Goal: Task Accomplishment & Management: Manage account settings

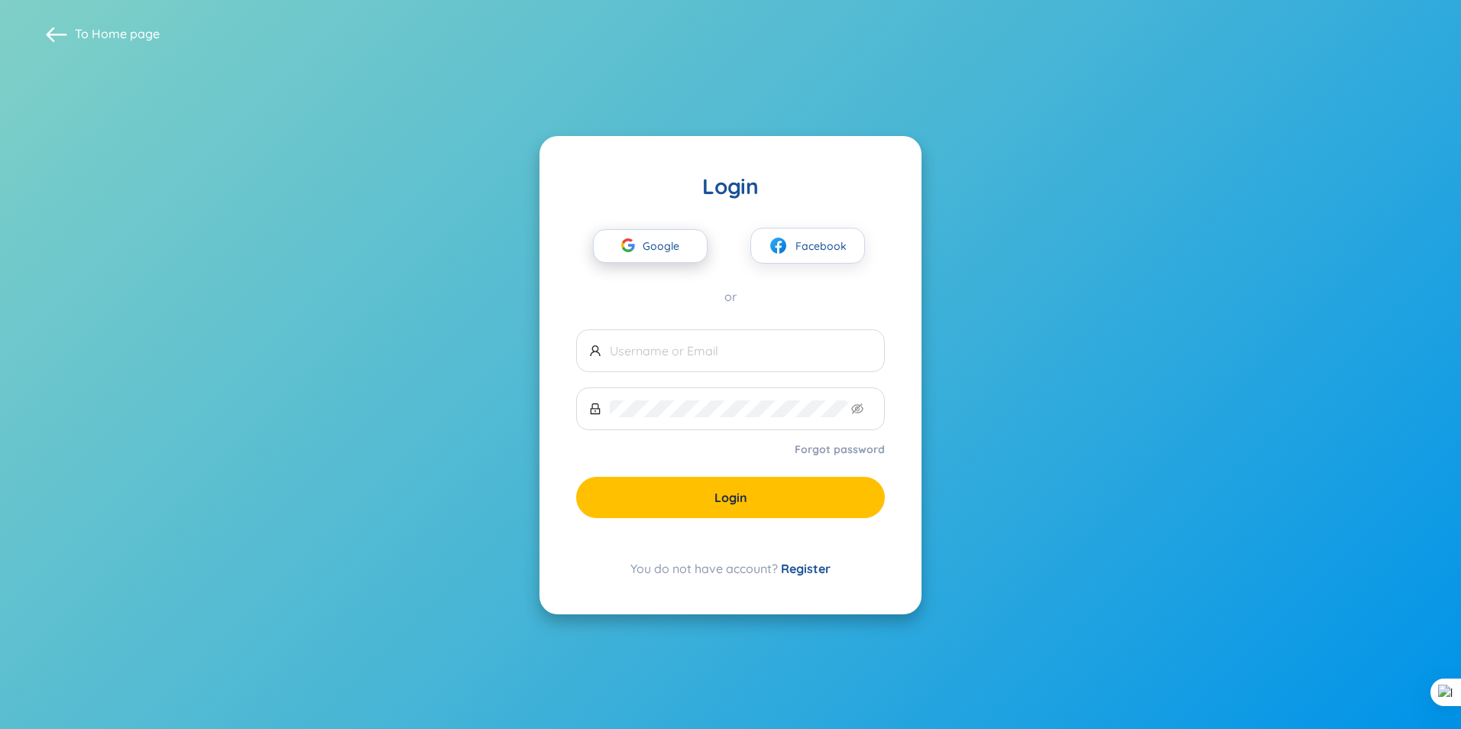
click at [664, 248] on span "Google" at bounding box center [665, 246] width 44 height 32
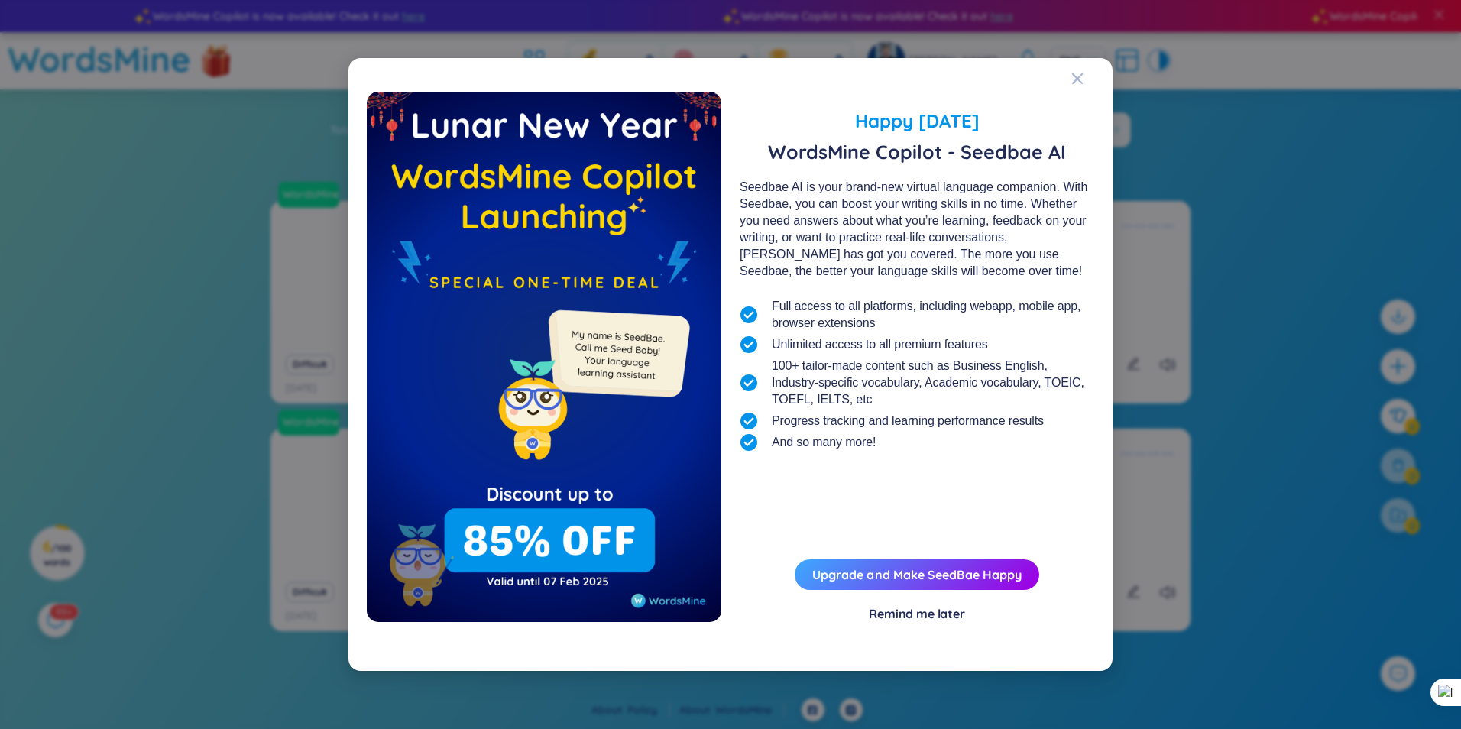
click at [914, 615] on div "Remind me later" at bounding box center [917, 613] width 96 height 17
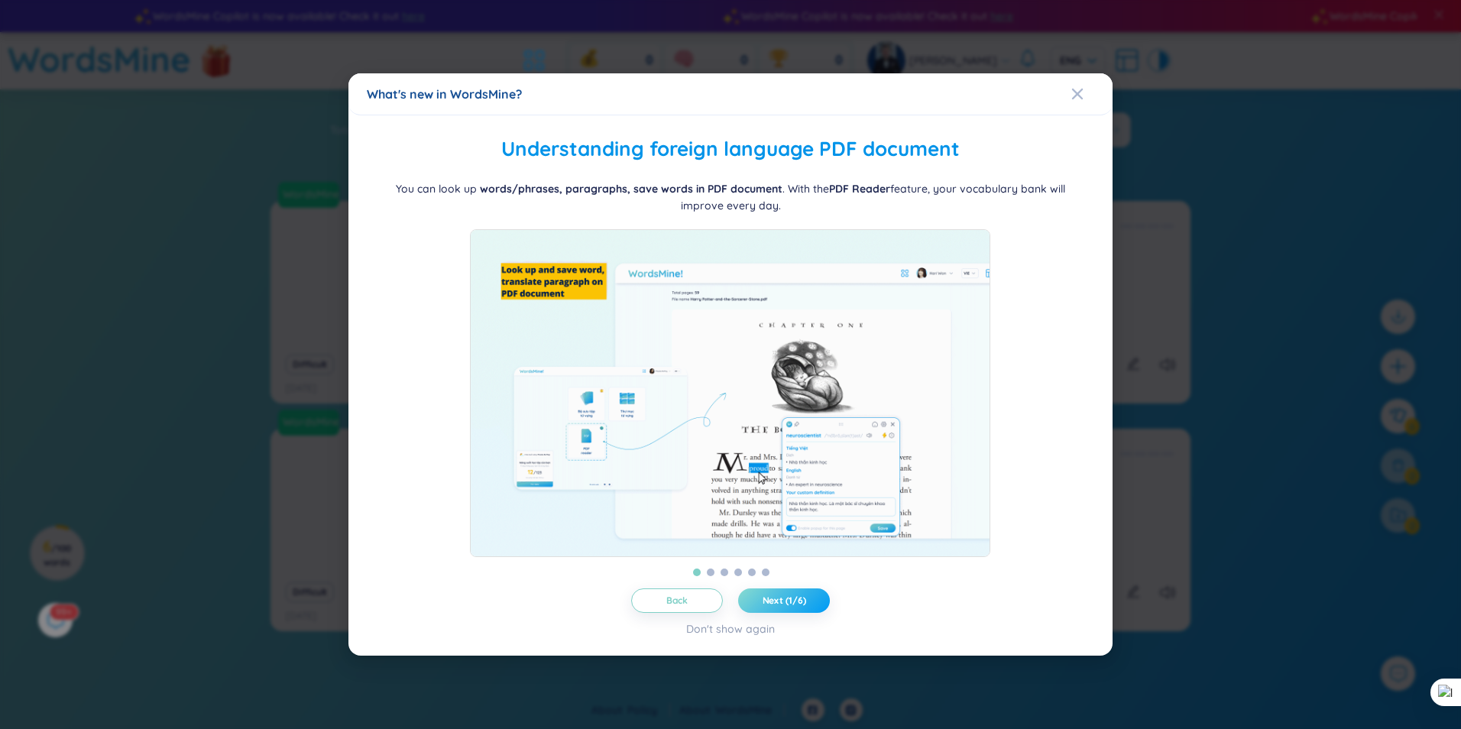
click at [816, 604] on button "Next (1/6)" at bounding box center [784, 601] width 92 height 24
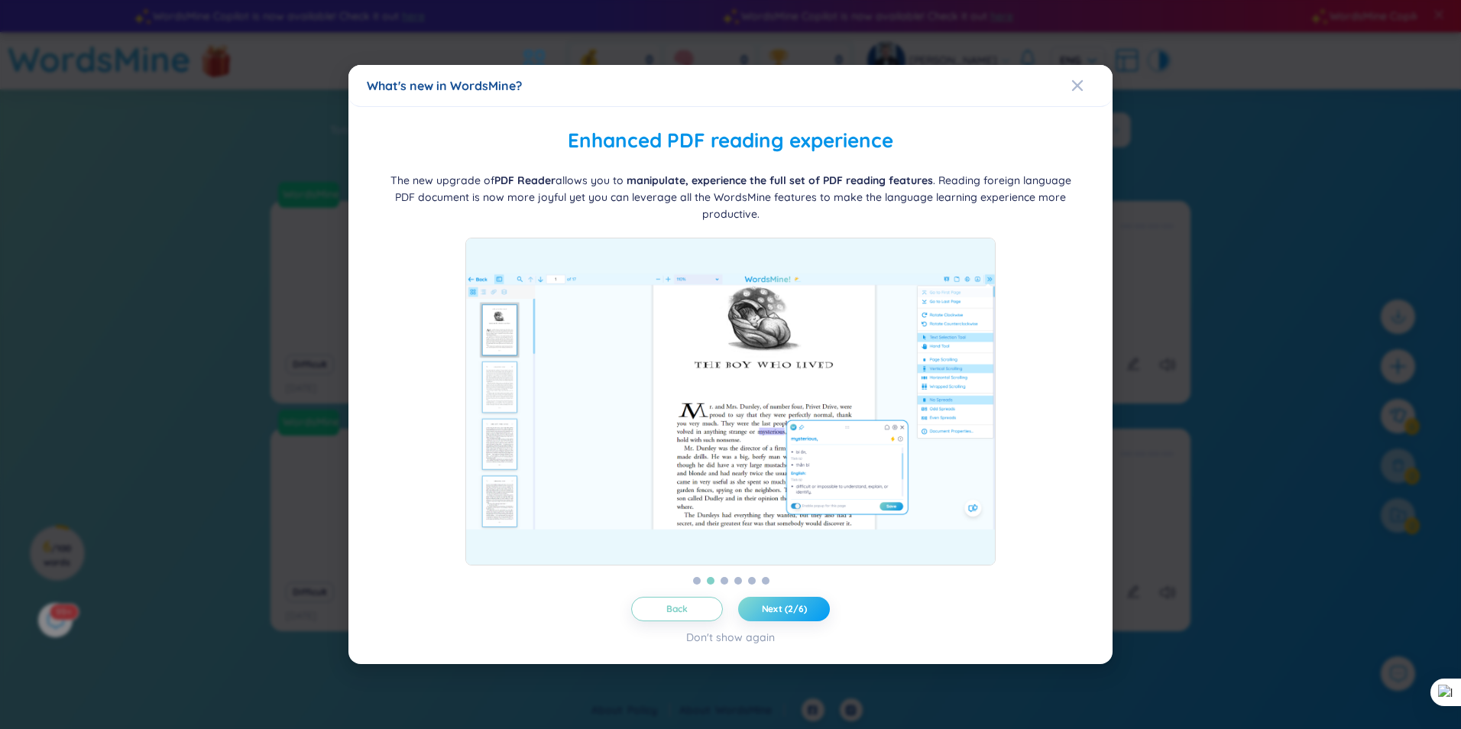
click at [796, 608] on span "Next (2/6)" at bounding box center [784, 609] width 45 height 12
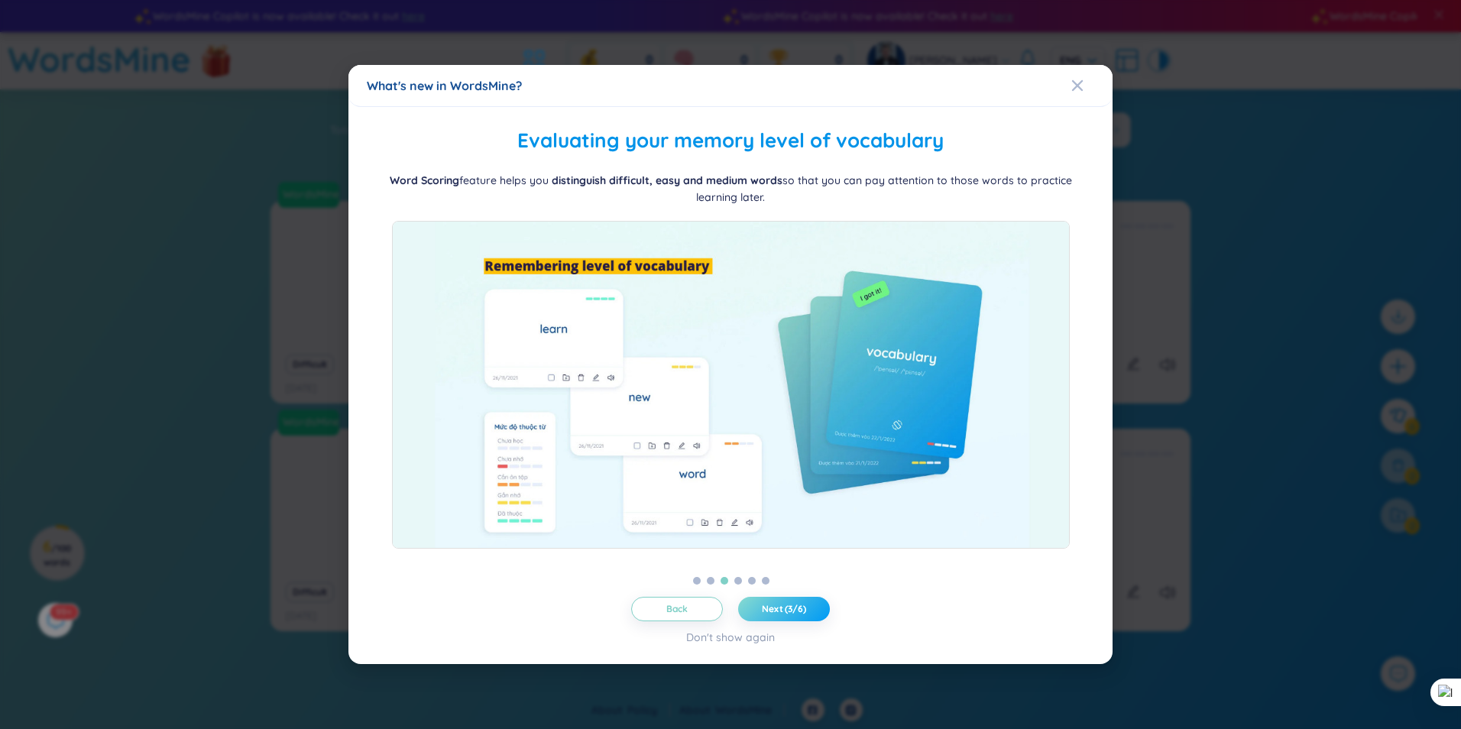
click at [796, 618] on button "Next (3/6)" at bounding box center [784, 609] width 92 height 24
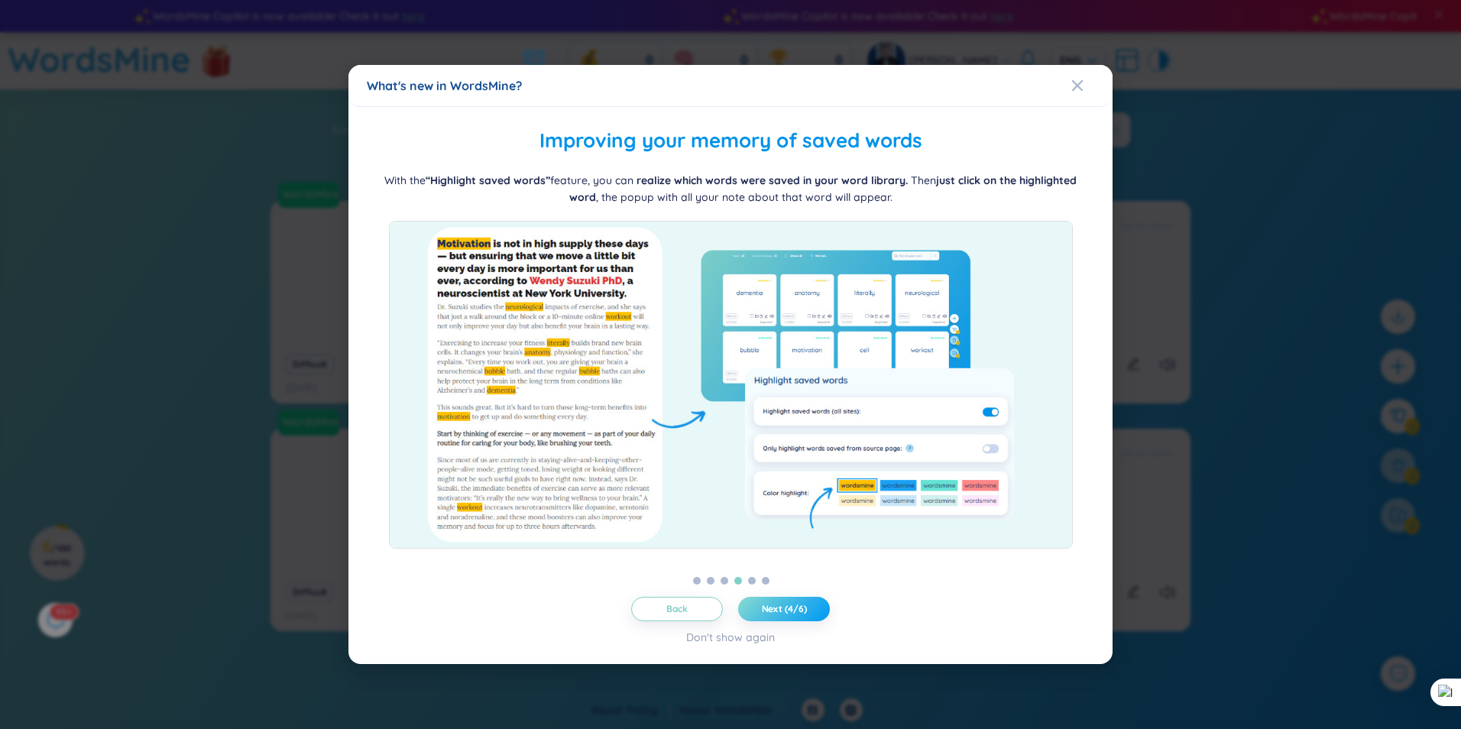
click at [809, 607] on button "Next (4/6)" at bounding box center [784, 609] width 92 height 24
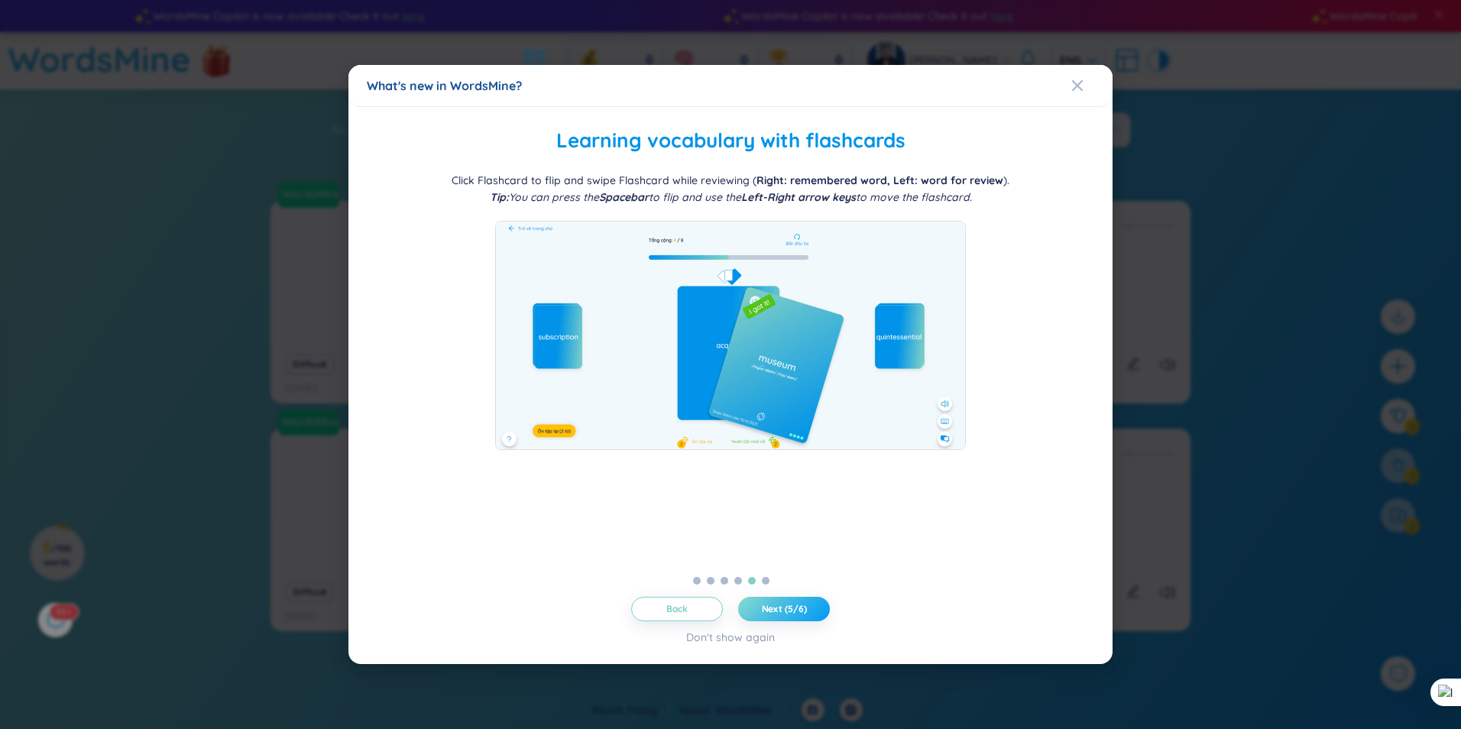
click at [824, 616] on button "Next (5/6)" at bounding box center [784, 609] width 92 height 24
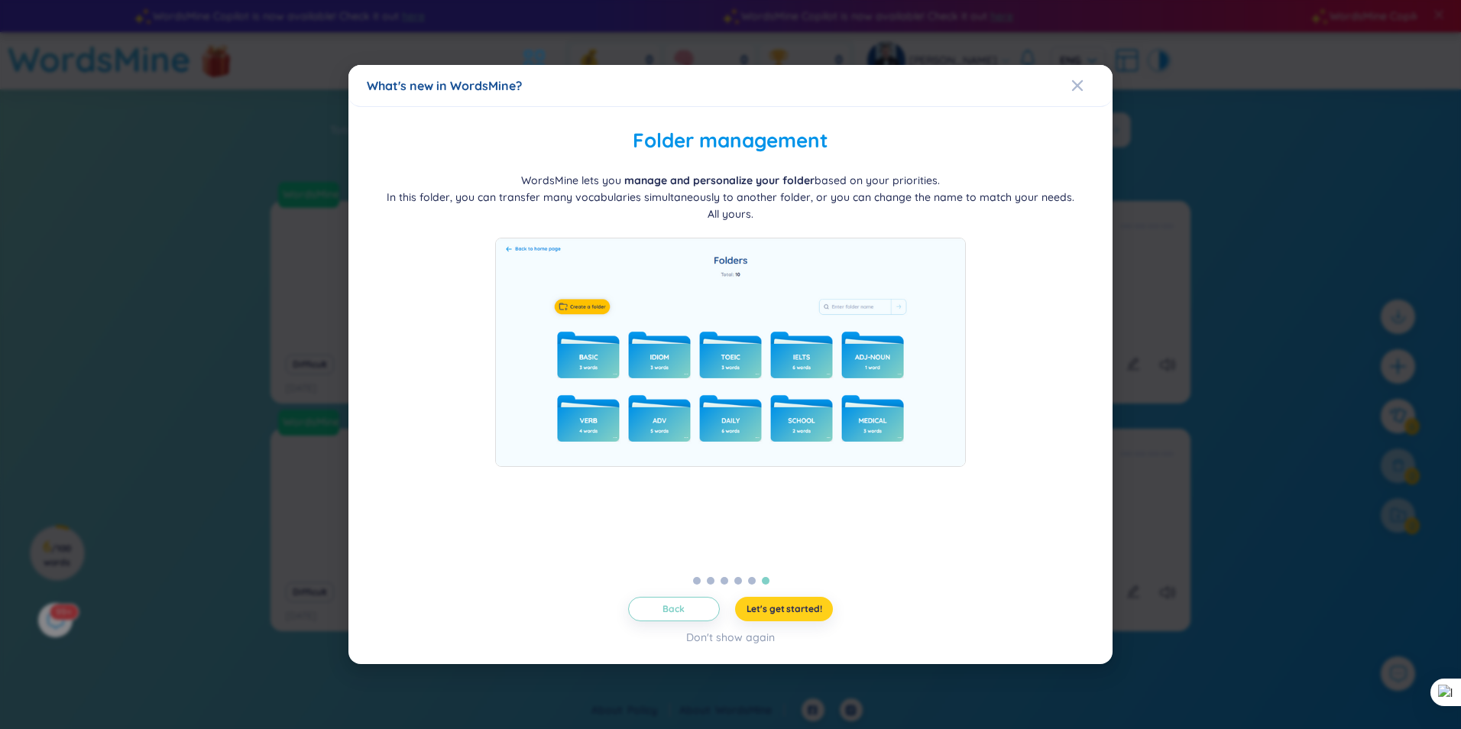
click at [813, 611] on span "Let's get started!" at bounding box center [785, 609] width 76 height 12
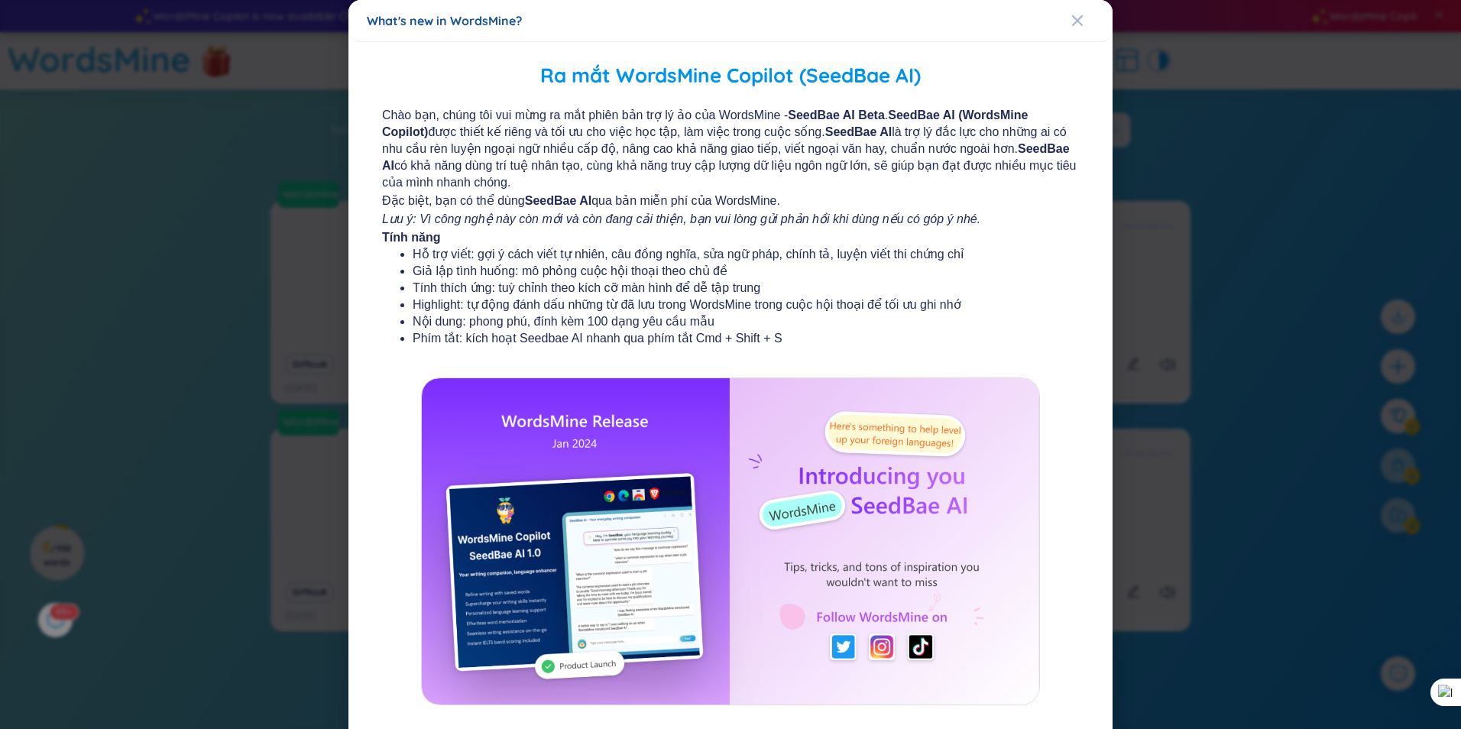
scroll to position [74, 0]
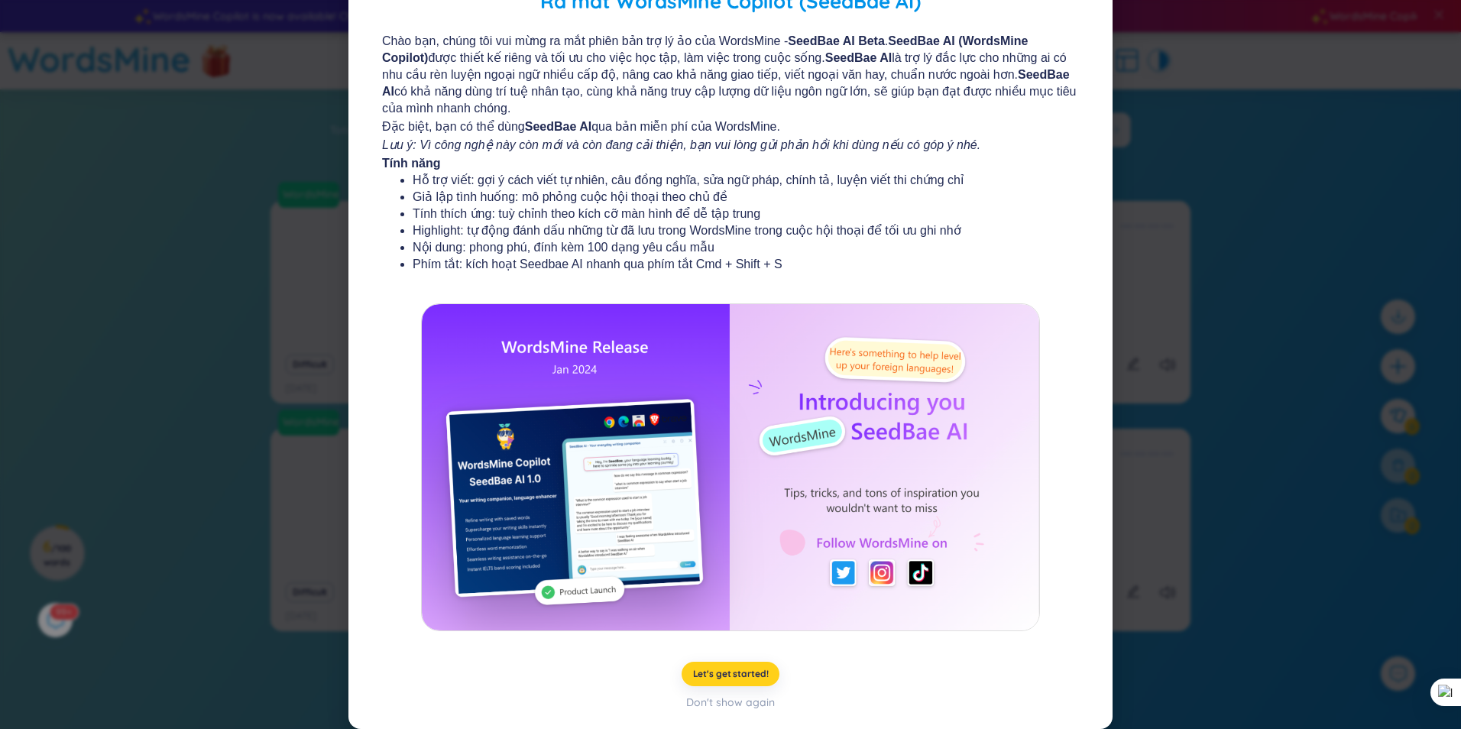
click at [726, 676] on span "Let's get started!" at bounding box center [731, 674] width 76 height 12
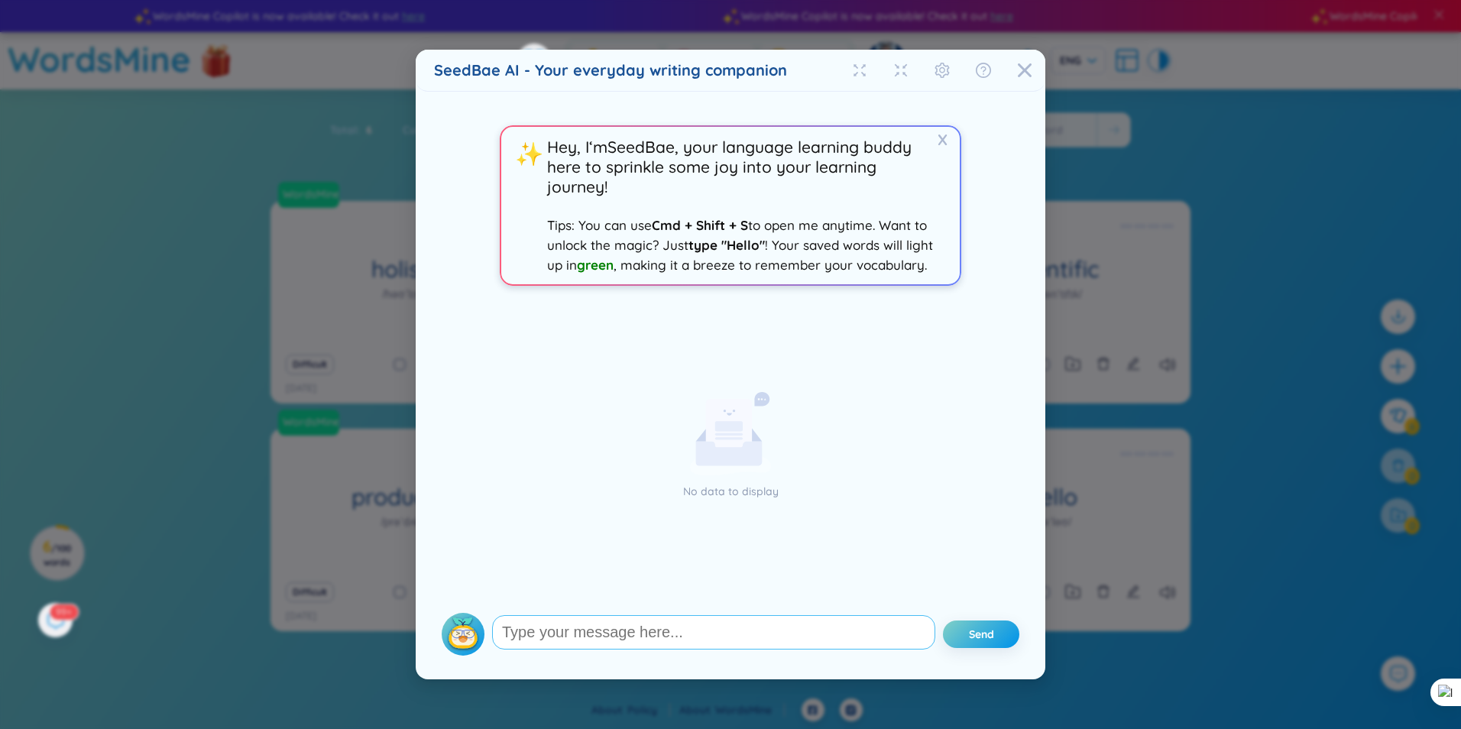
click at [728, 632] on textarea at bounding box center [713, 632] width 443 height 34
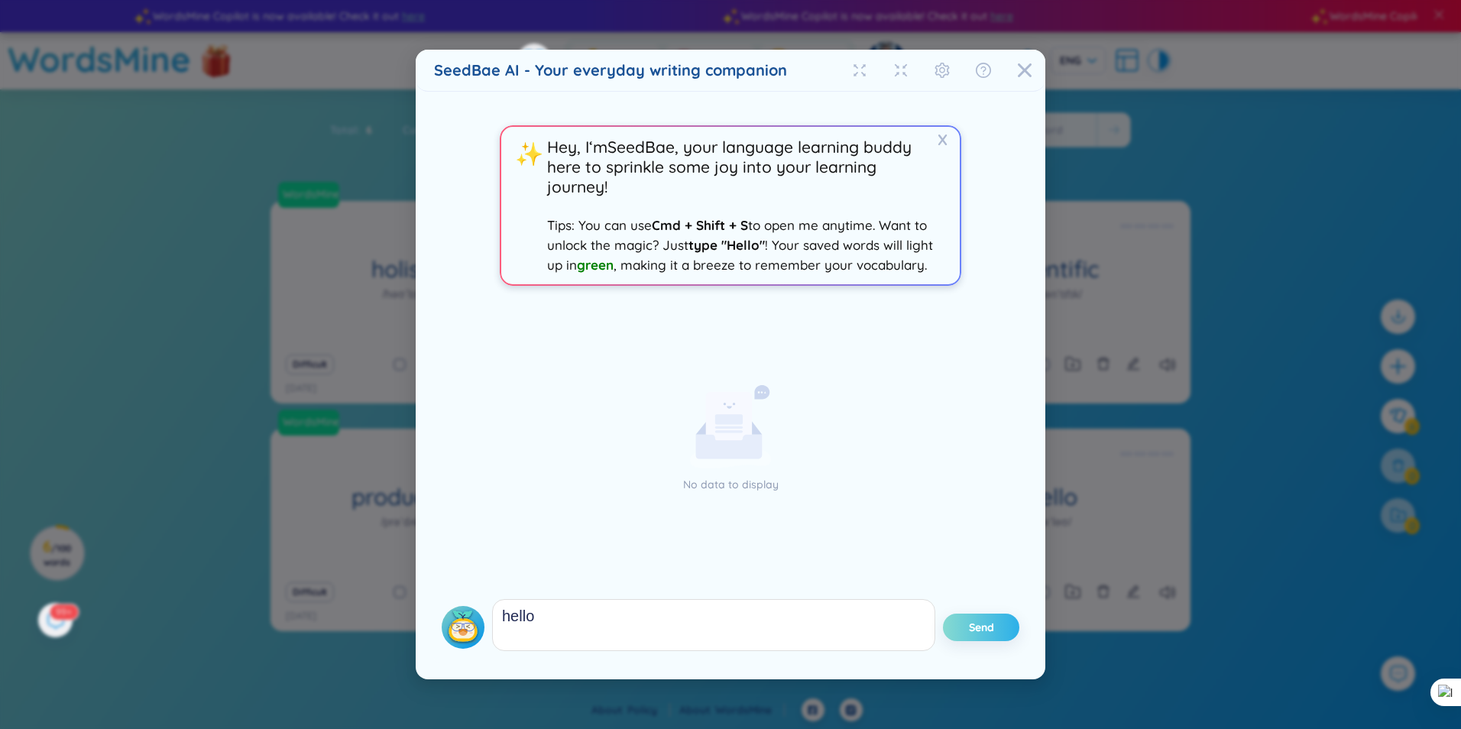
type textarea "hello"
click at [962, 624] on button "Send" at bounding box center [981, 628] width 76 height 28
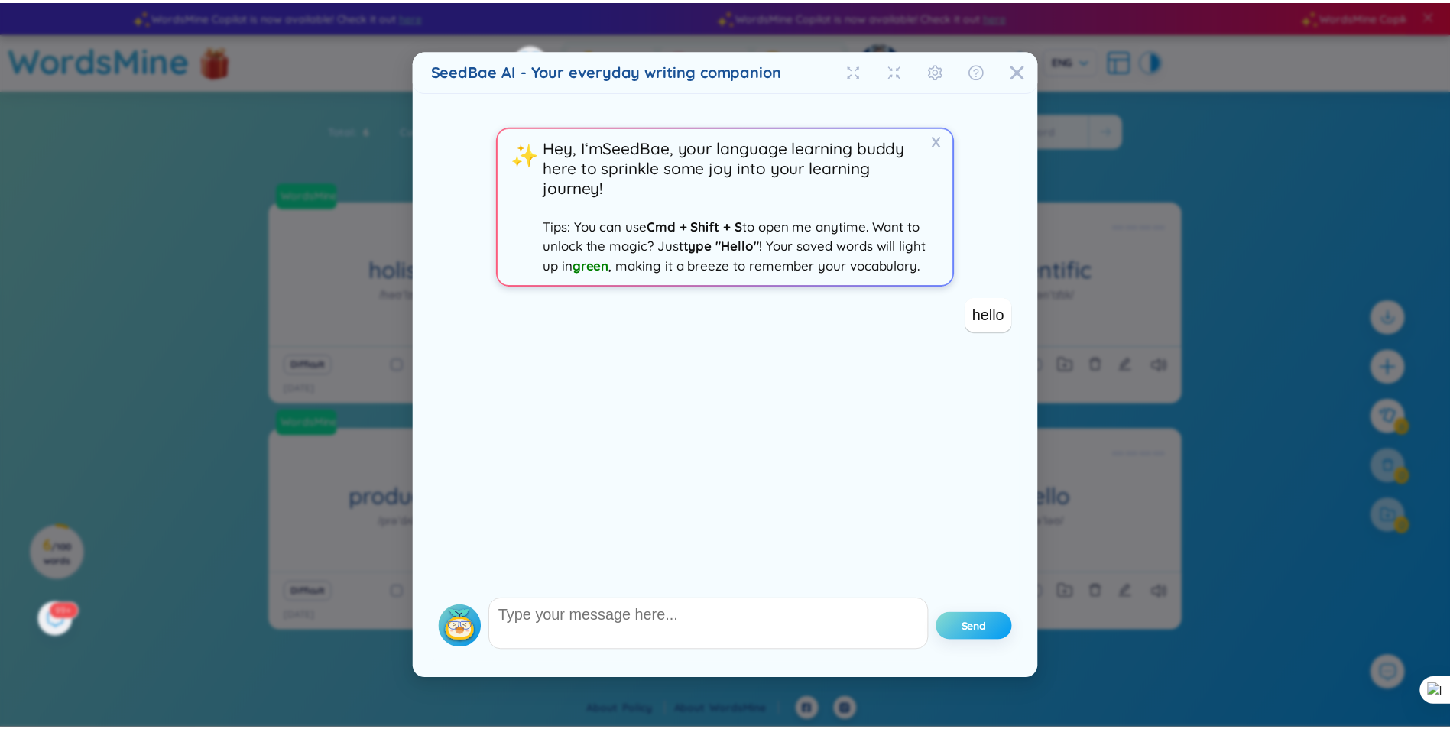
scroll to position [0, 0]
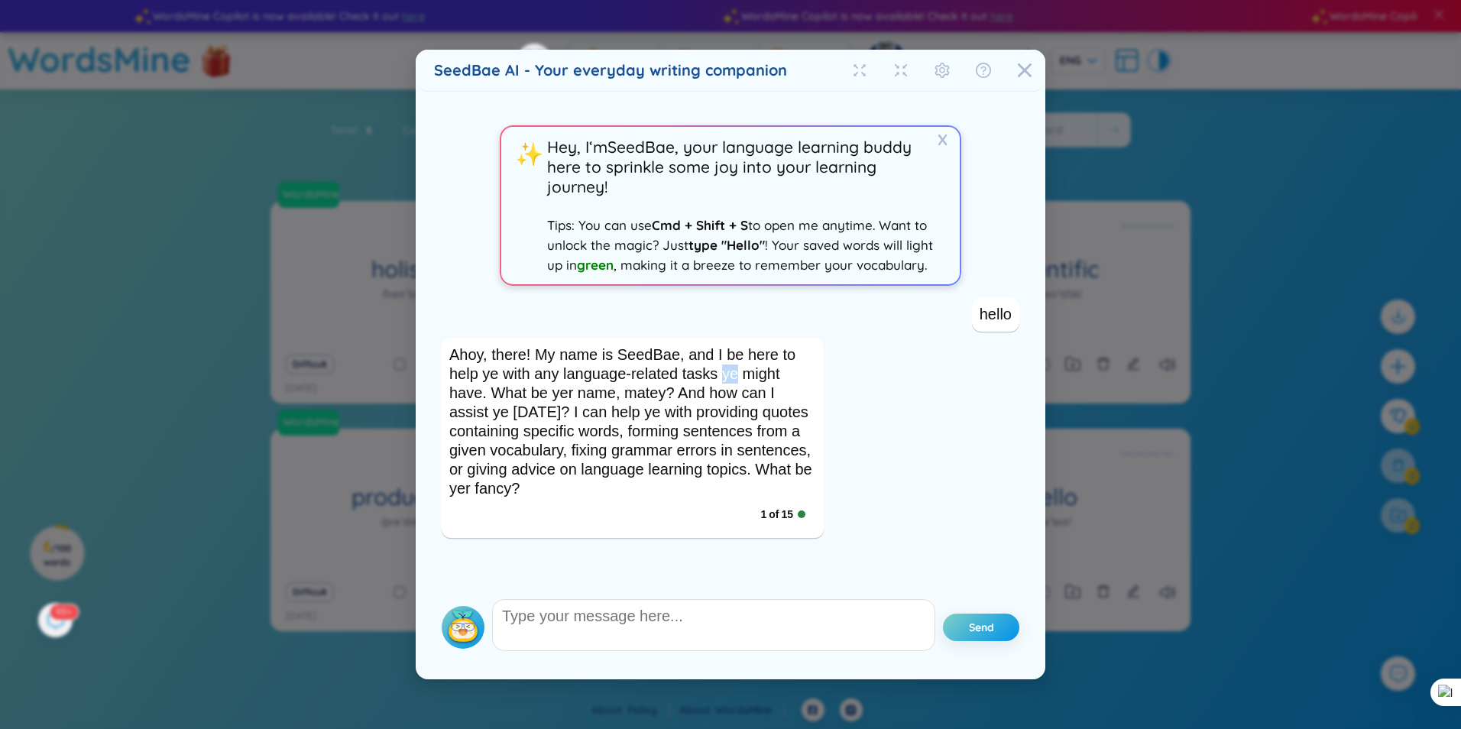
drag, startPoint x: 719, startPoint y: 372, endPoint x: 733, endPoint y: 372, distance: 13.8
click at [733, 372] on div "Ahoy, there! My name is SeedBae, and I be here to help ye with any language-rel…" at bounding box center [632, 421] width 367 height 153
drag, startPoint x: 733, startPoint y: 372, endPoint x: 888, endPoint y: 407, distance: 158.9
click at [888, 407] on div "Ahoy, there! My name is SeedBae, and I be here to help ye with any language-rel…" at bounding box center [731, 438] width 578 height 200
click at [1027, 76] on icon "Close" at bounding box center [1024, 70] width 15 height 15
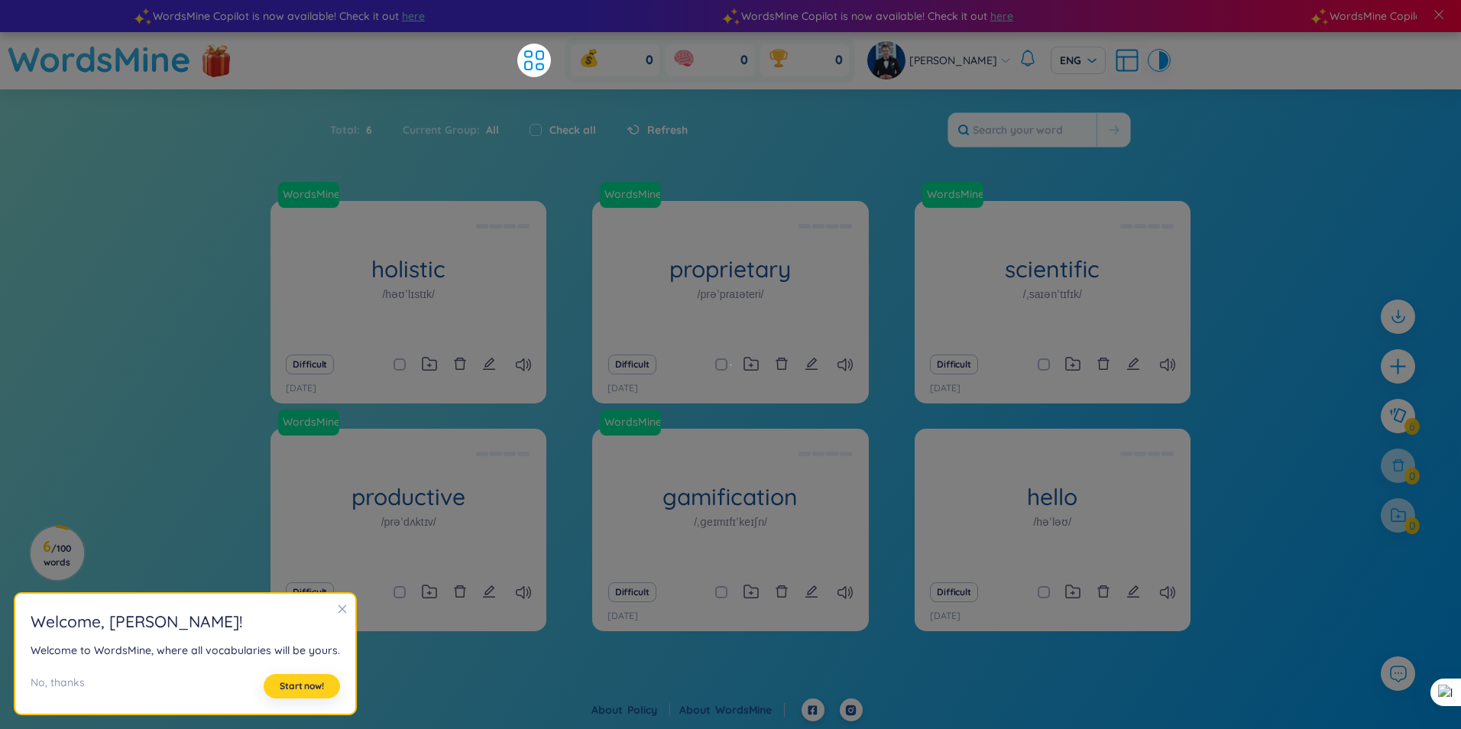
click at [299, 689] on span "Start now!" at bounding box center [302, 686] width 44 height 12
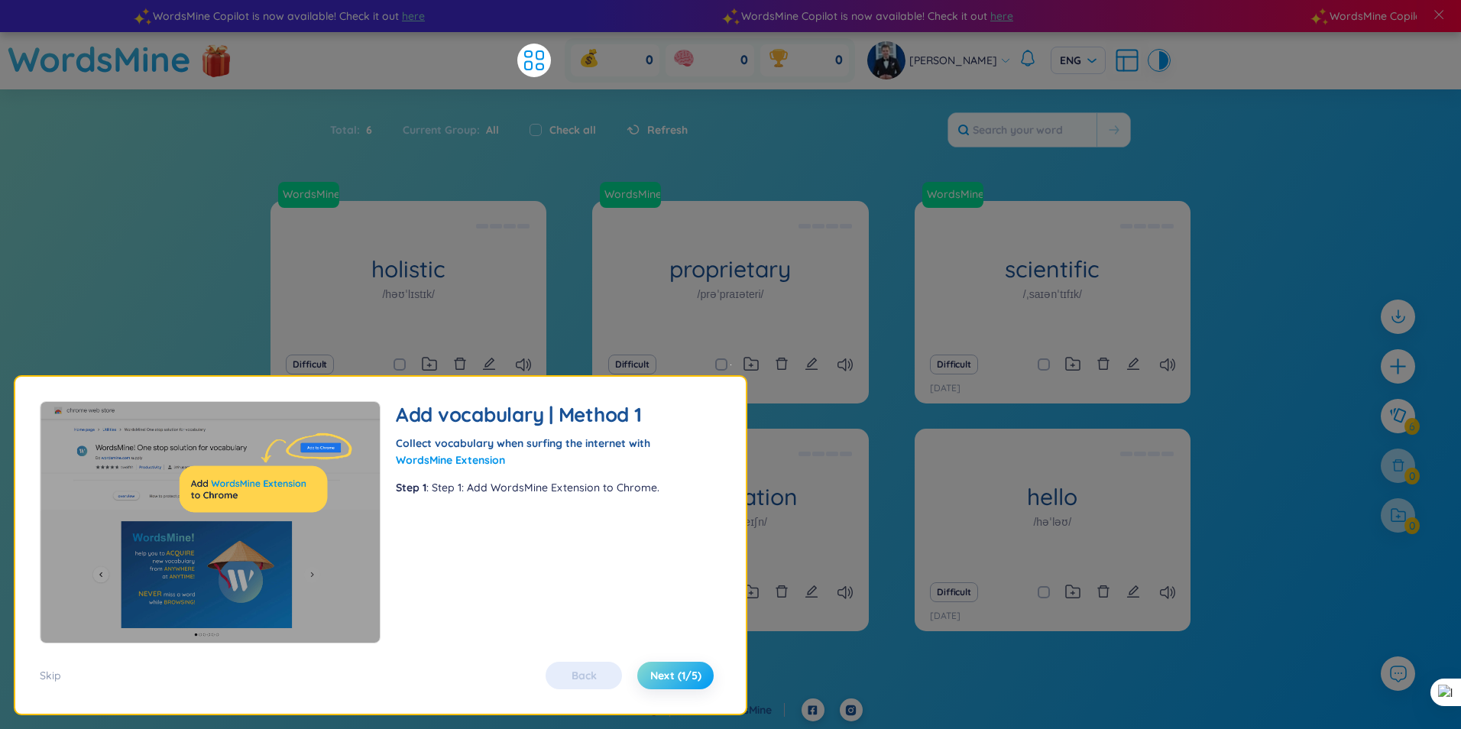
click at [673, 676] on span "Next (1/5)" at bounding box center [675, 675] width 51 height 15
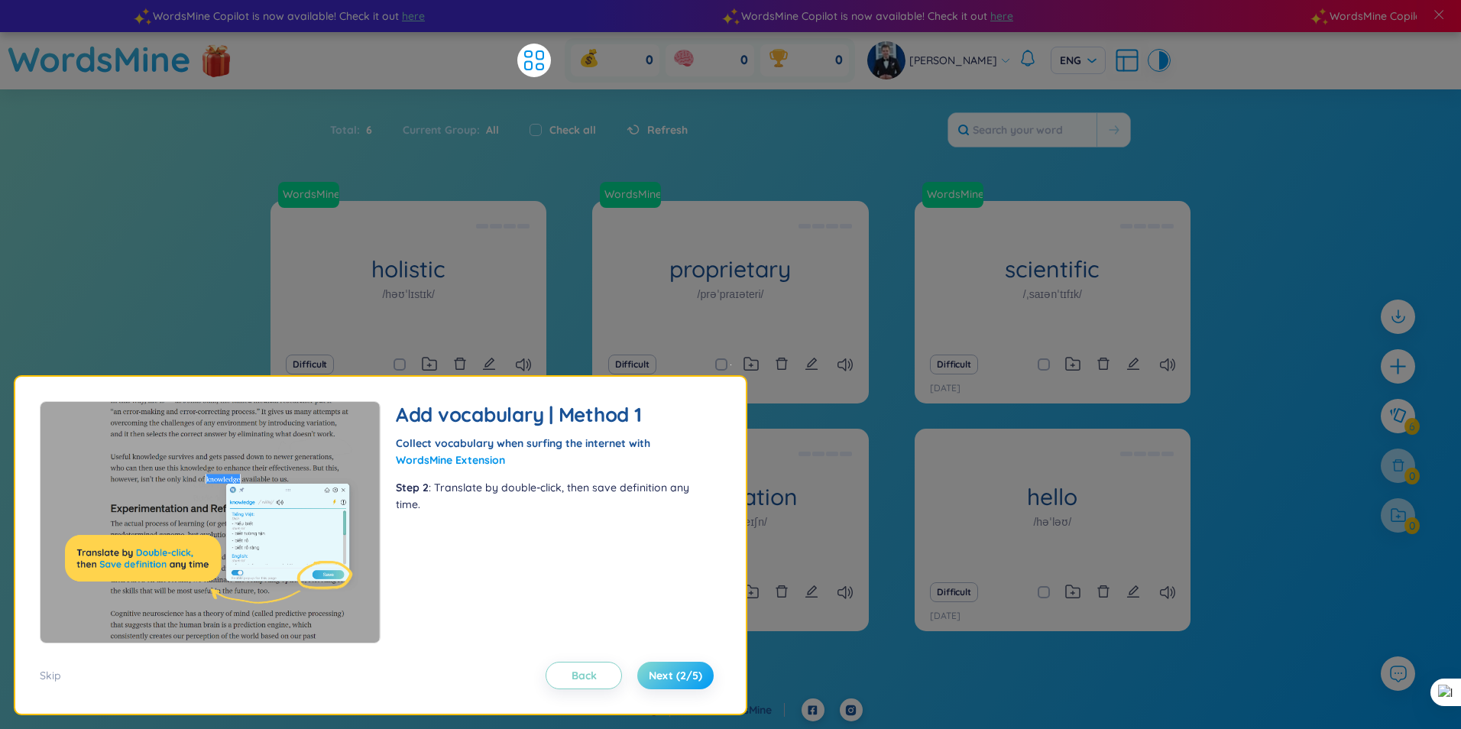
click at [673, 676] on span "Next (2/5)" at bounding box center [676, 675] width 54 height 15
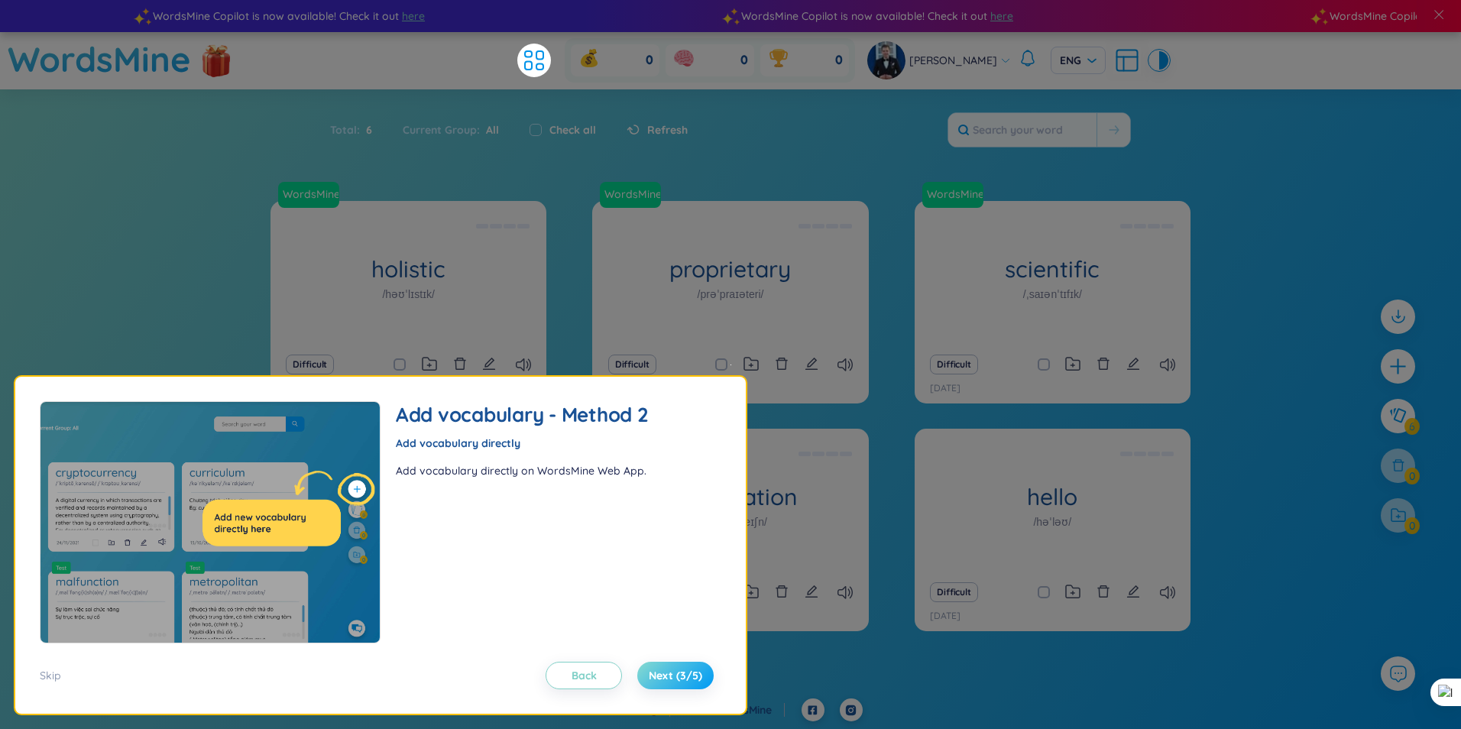
click at [673, 676] on span "Next (3/5)" at bounding box center [676, 675] width 54 height 15
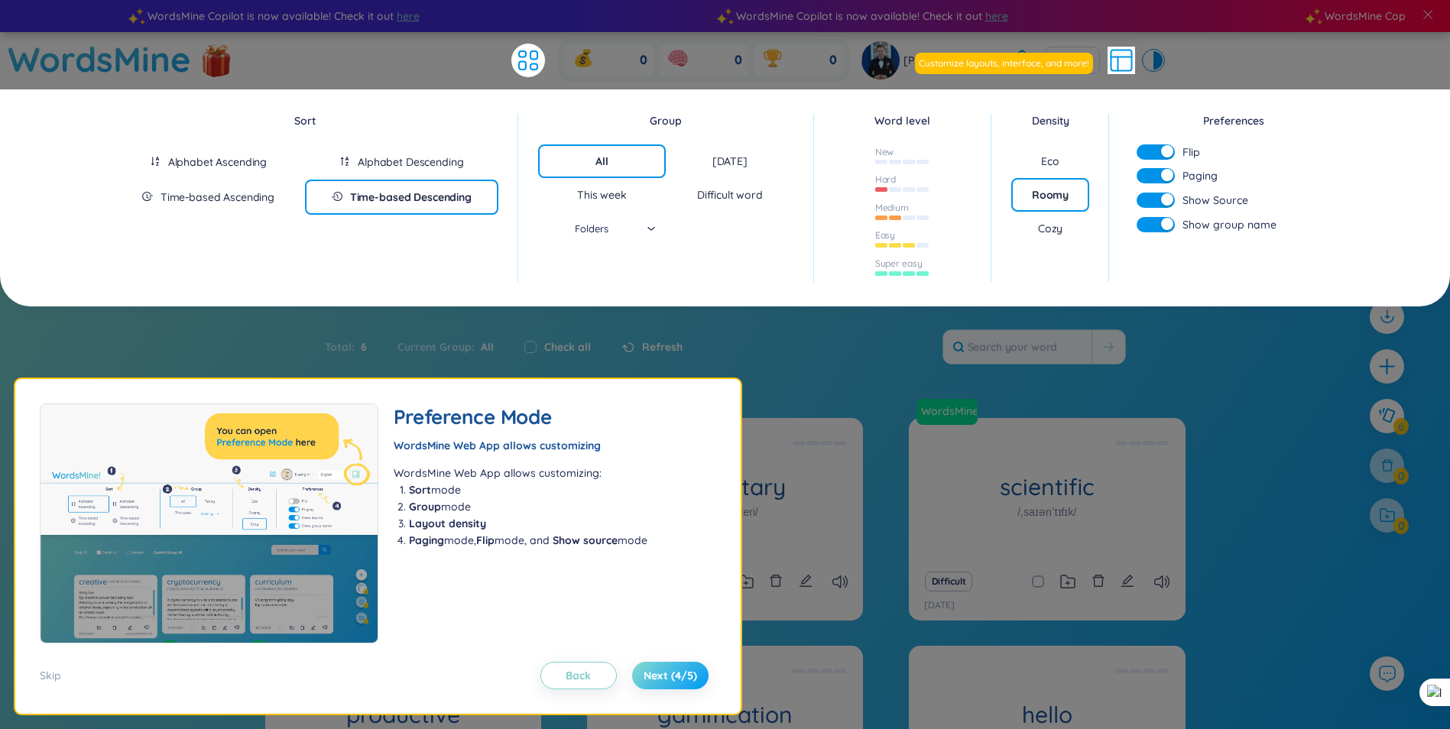
click at [673, 676] on span "Next (4/5)" at bounding box center [671, 675] width 54 height 15
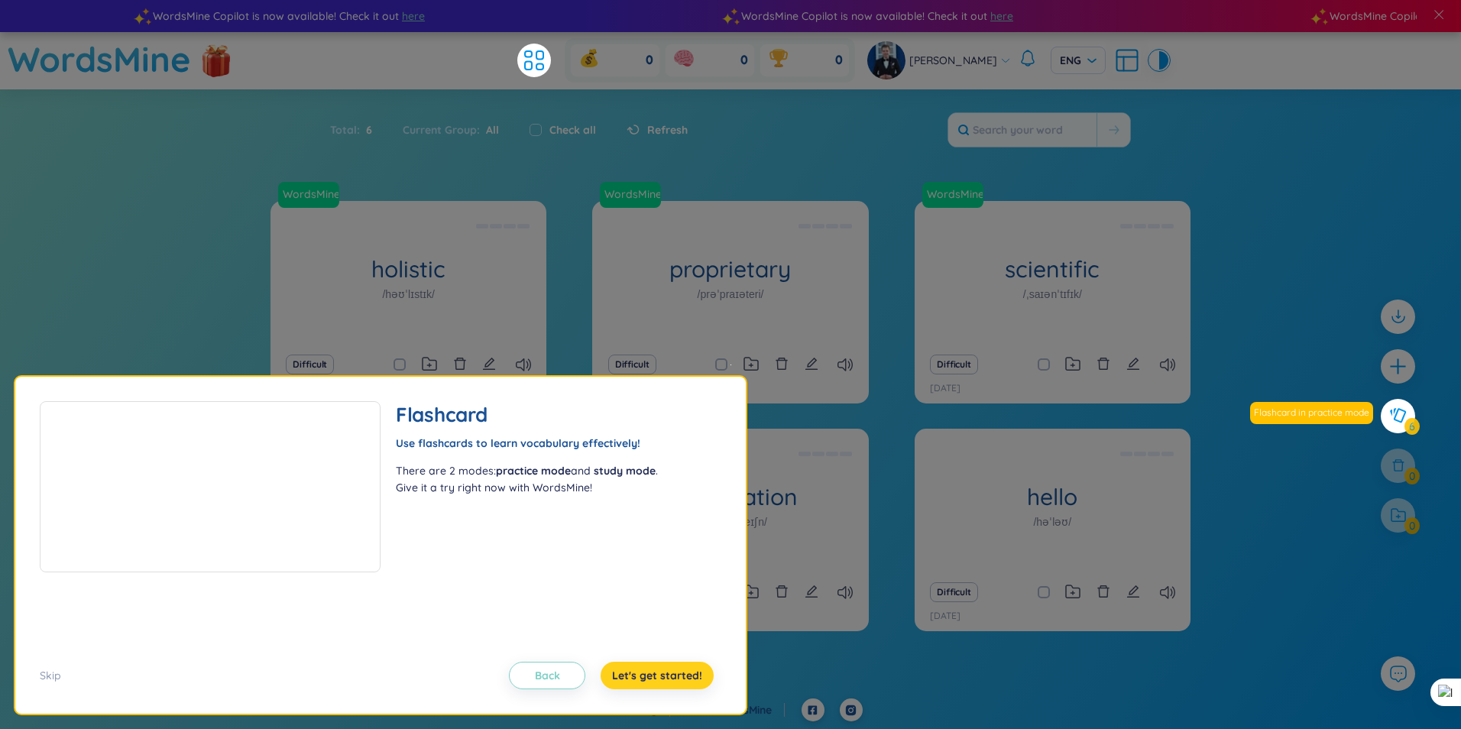
click at [673, 676] on span "Let's get started!" at bounding box center [657, 675] width 90 height 15
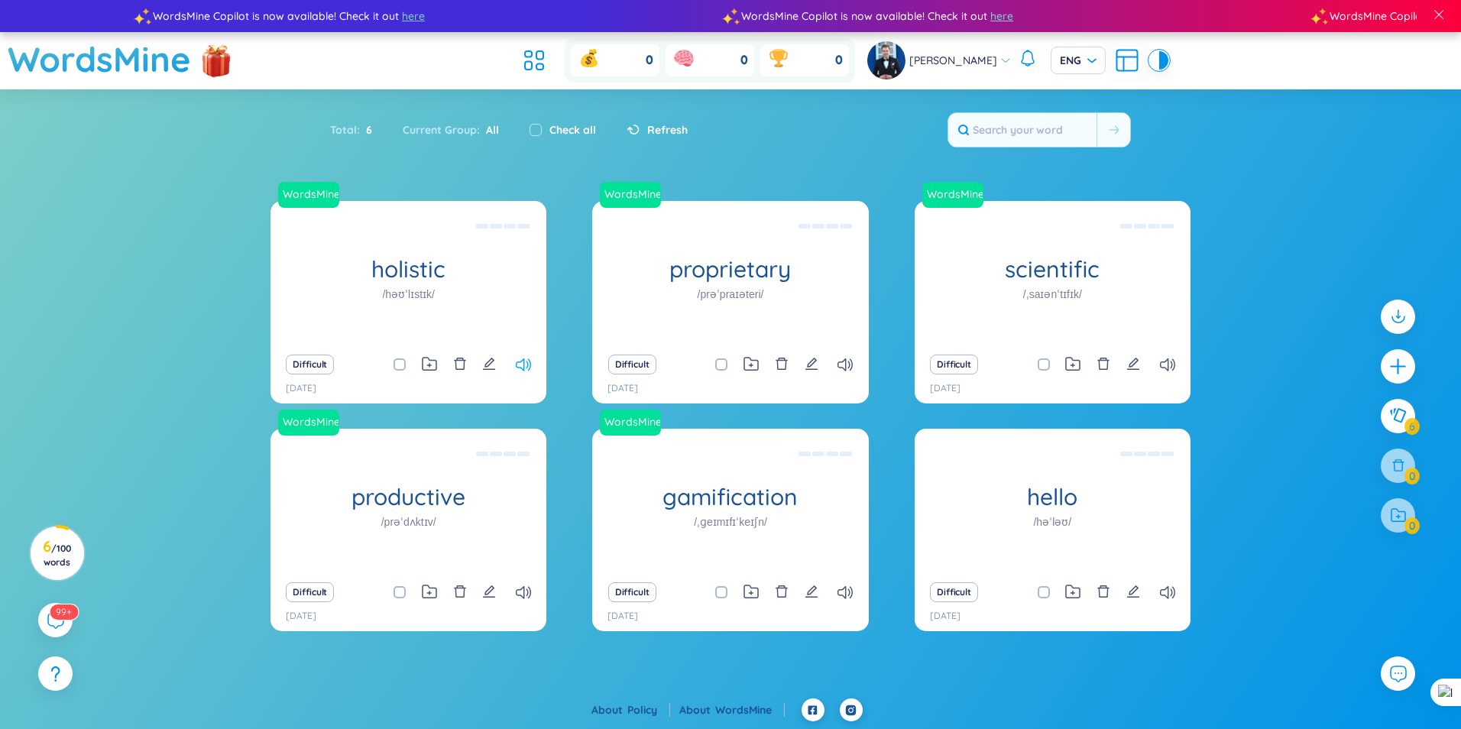
click at [525, 363] on icon at bounding box center [523, 364] width 15 height 13
click at [430, 360] on icon at bounding box center [430, 364] width 14 height 12
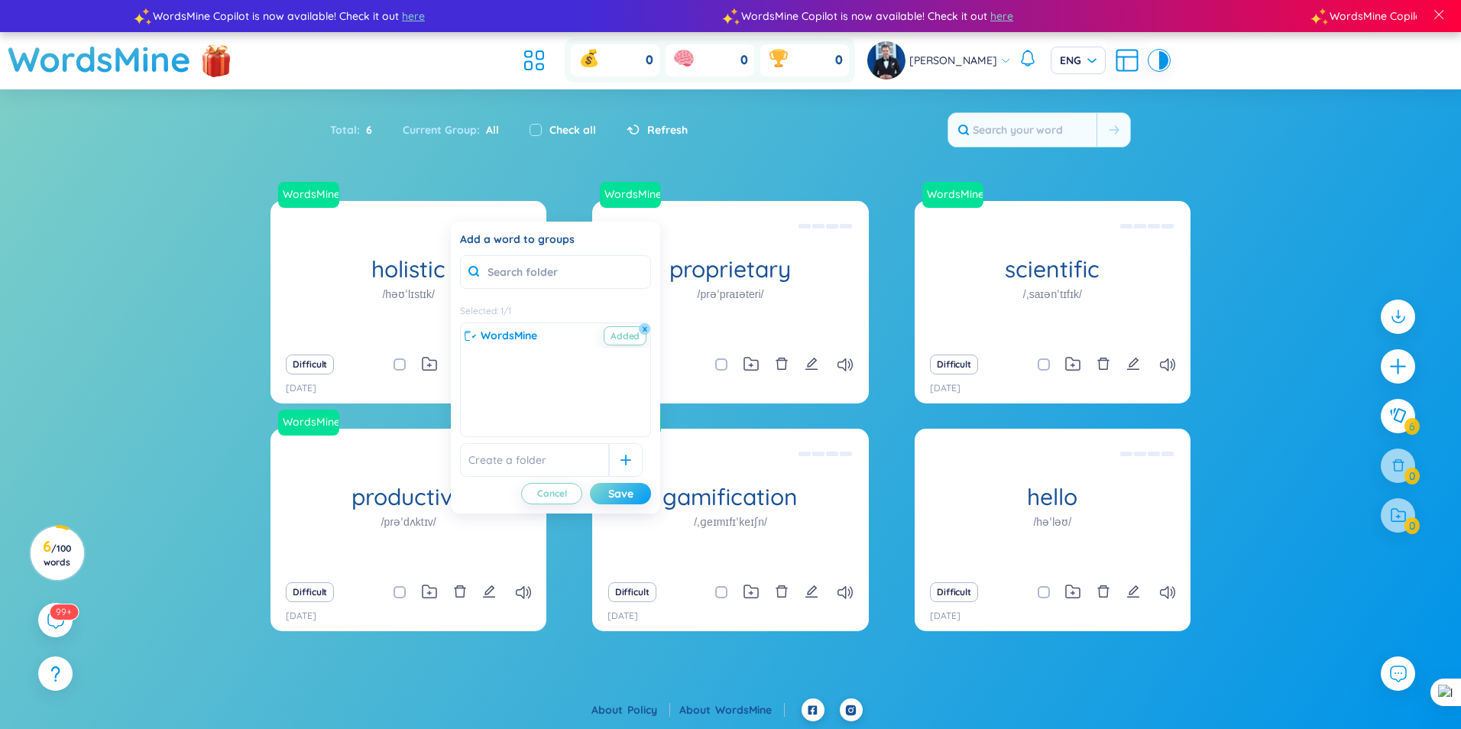
click at [624, 491] on div "Save" at bounding box center [620, 493] width 25 height 17
click at [509, 340] on span "WordsMine" at bounding box center [509, 335] width 57 height 17
click at [630, 495] on div "Save" at bounding box center [620, 493] width 25 height 17
click at [614, 453] on div at bounding box center [626, 460] width 34 height 34
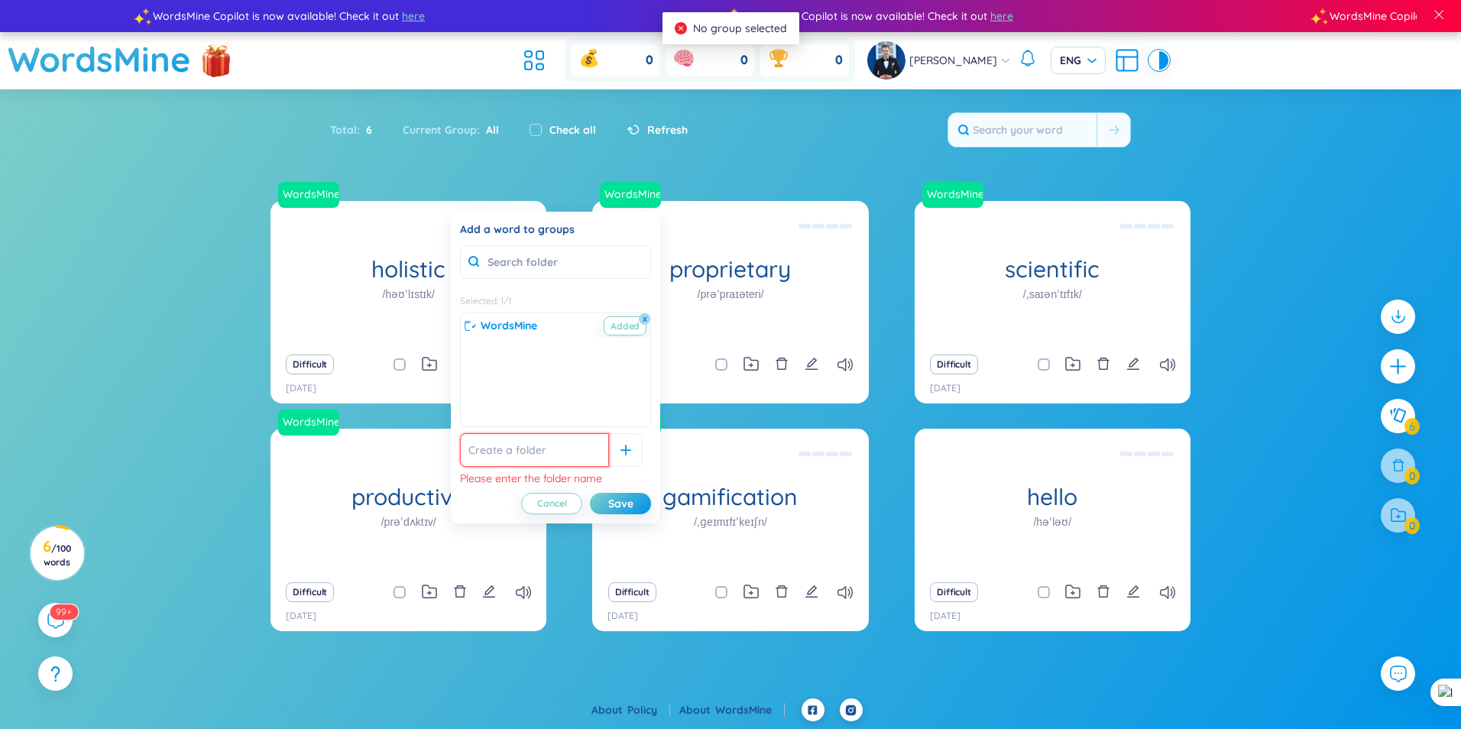
click at [587, 453] on input "text" at bounding box center [534, 450] width 149 height 34
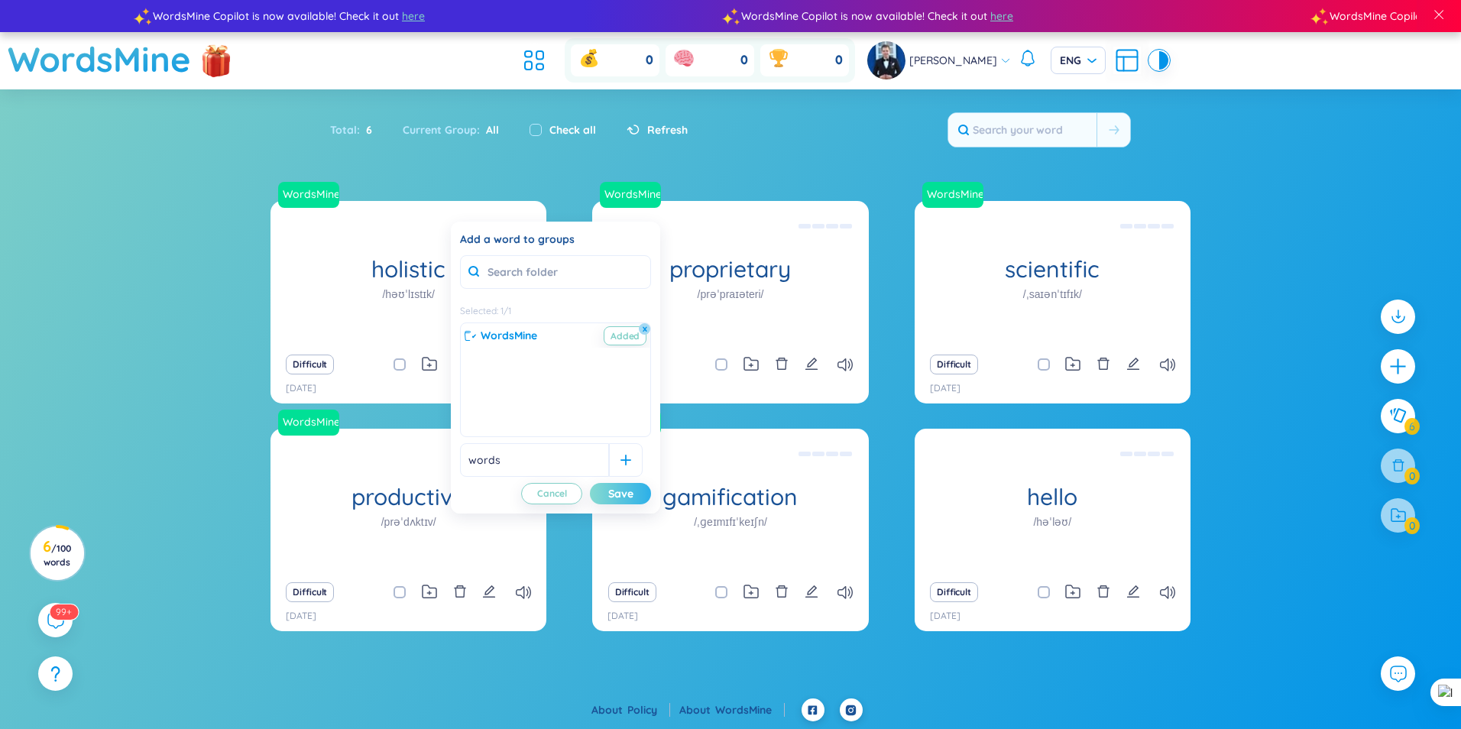
type input "words"
click at [618, 489] on div "Save" at bounding box center [620, 493] width 25 height 17
click at [531, 332] on span "WordsMine" at bounding box center [509, 335] width 57 height 17
click at [621, 462] on icon at bounding box center [626, 460] width 11 height 11
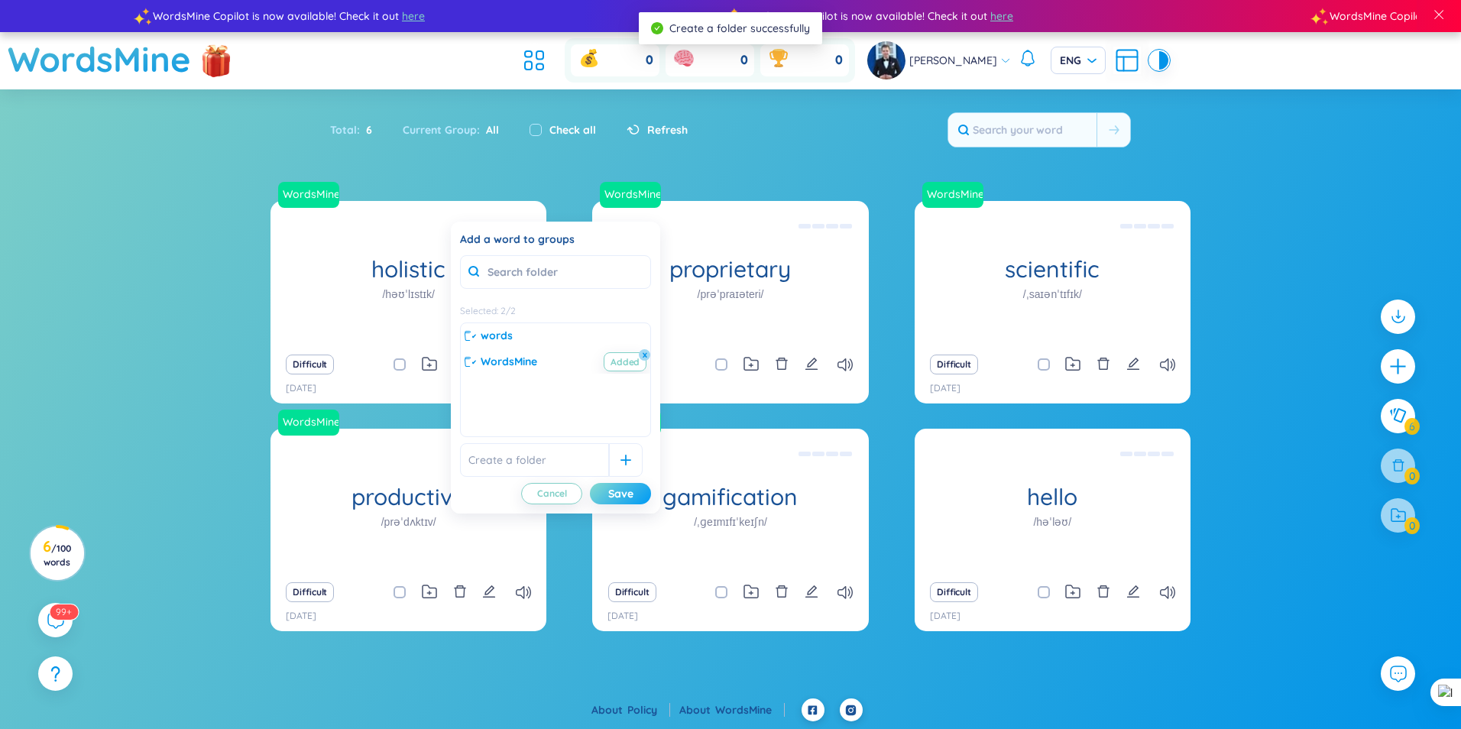
click at [626, 495] on div "Save" at bounding box center [620, 493] width 25 height 17
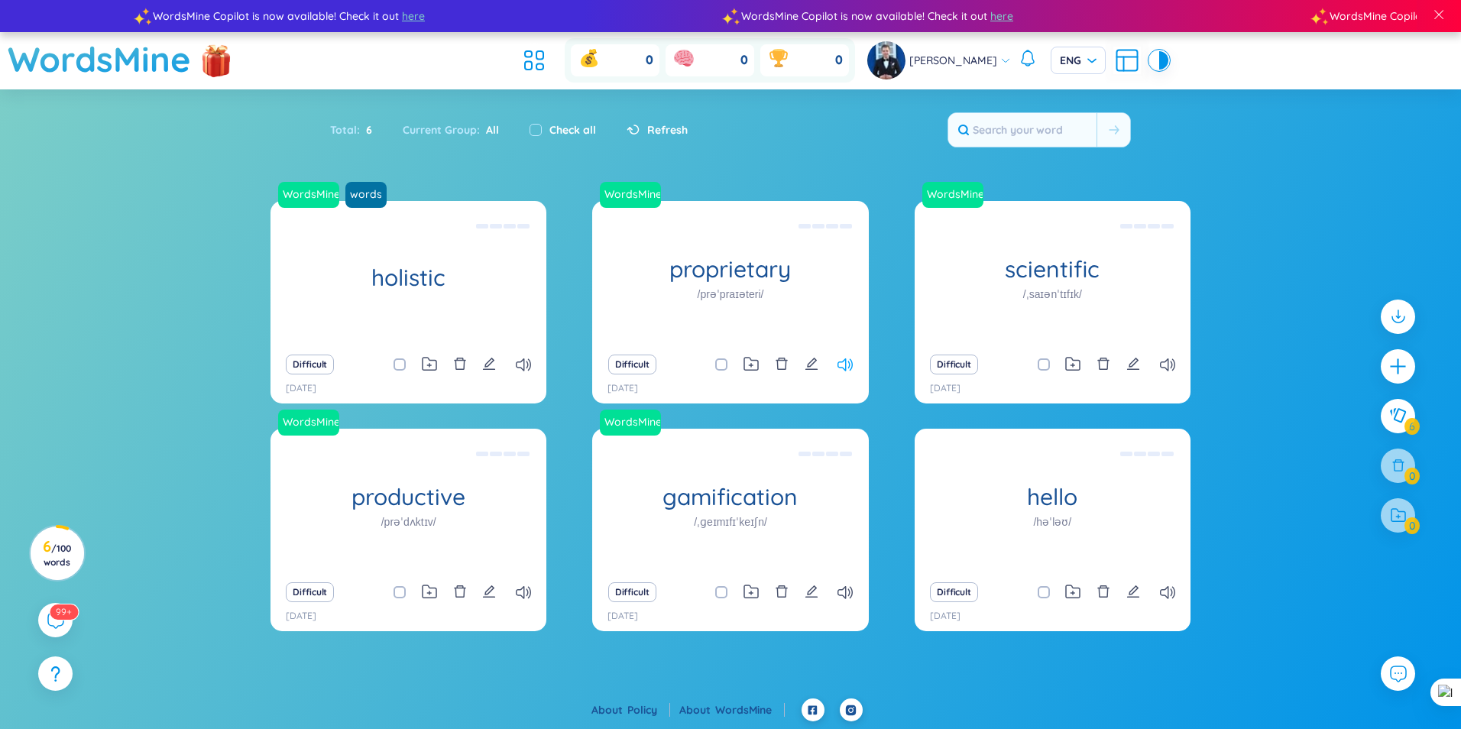
click at [846, 368] on icon at bounding box center [845, 364] width 15 height 13
click at [845, 365] on icon at bounding box center [845, 364] width 15 height 13
click at [843, 363] on icon at bounding box center [845, 364] width 15 height 13
click at [748, 366] on icon at bounding box center [751, 364] width 15 height 15
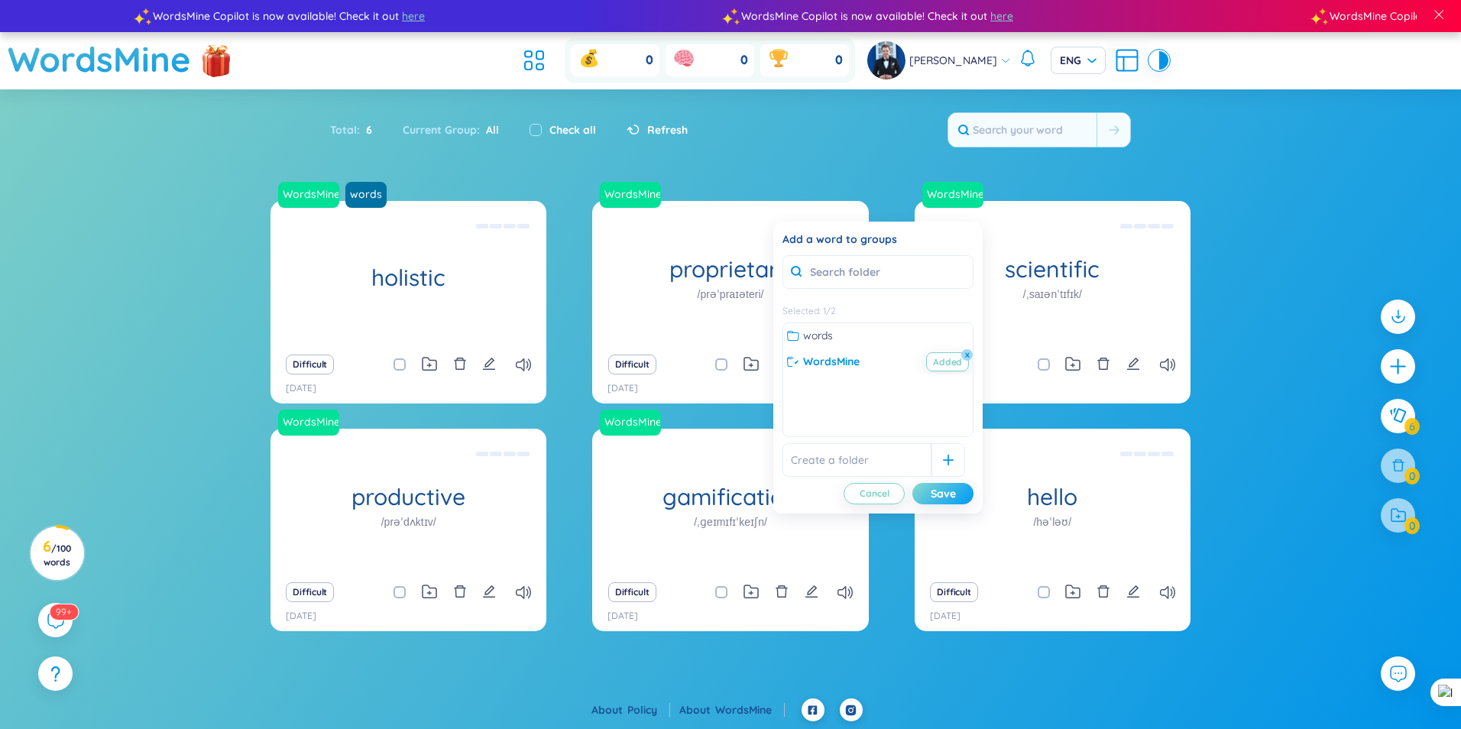
click at [945, 492] on div "Save" at bounding box center [943, 493] width 25 height 17
click at [832, 339] on span "words" at bounding box center [818, 335] width 30 height 17
click at [940, 492] on div "Save" at bounding box center [943, 493] width 25 height 17
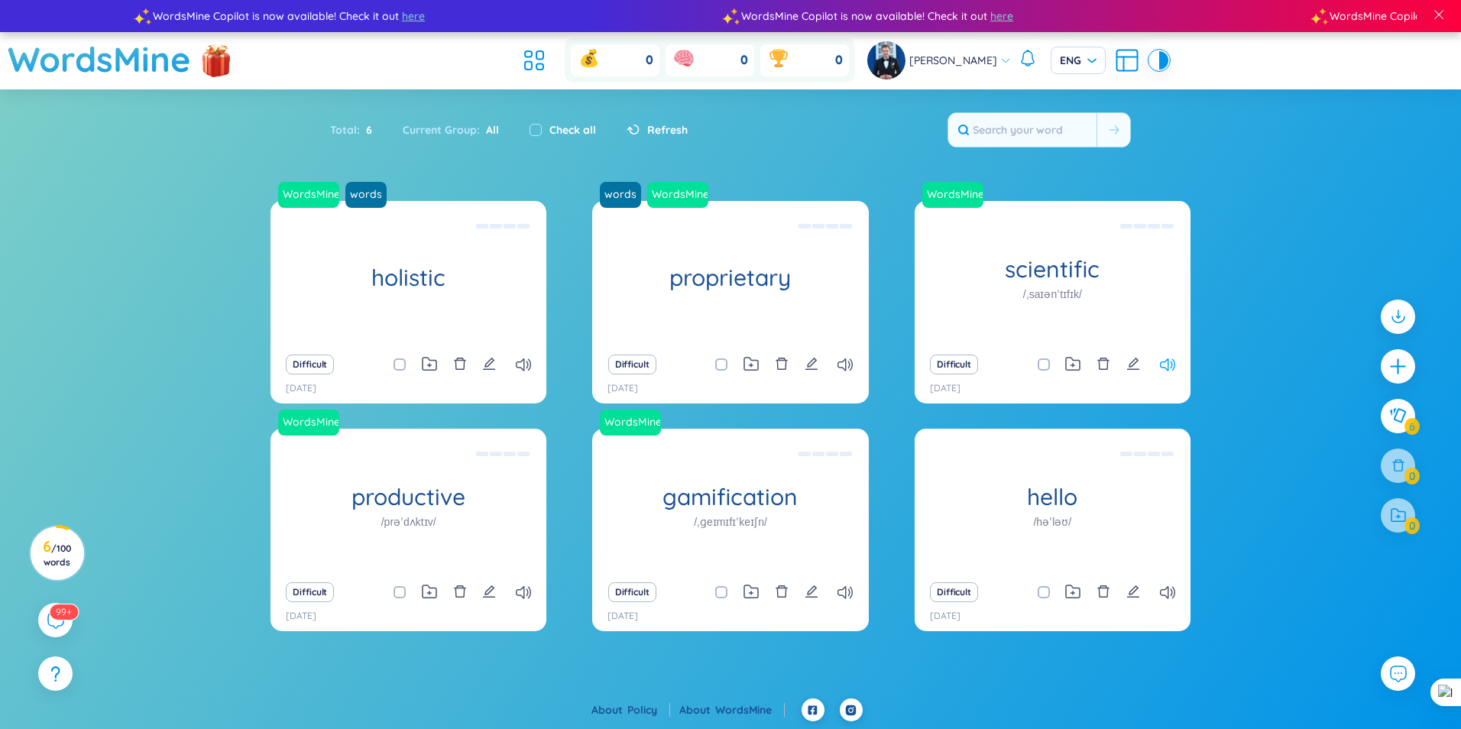
click at [1167, 365] on icon at bounding box center [1167, 364] width 15 height 13
click at [1168, 595] on icon at bounding box center [1167, 592] width 15 height 13
click at [842, 590] on icon at bounding box center [845, 592] width 15 height 13
click at [1097, 60] on span "ENG" at bounding box center [1078, 60] width 37 height 15
click at [1102, 59] on div "ENG" at bounding box center [1078, 61] width 55 height 28
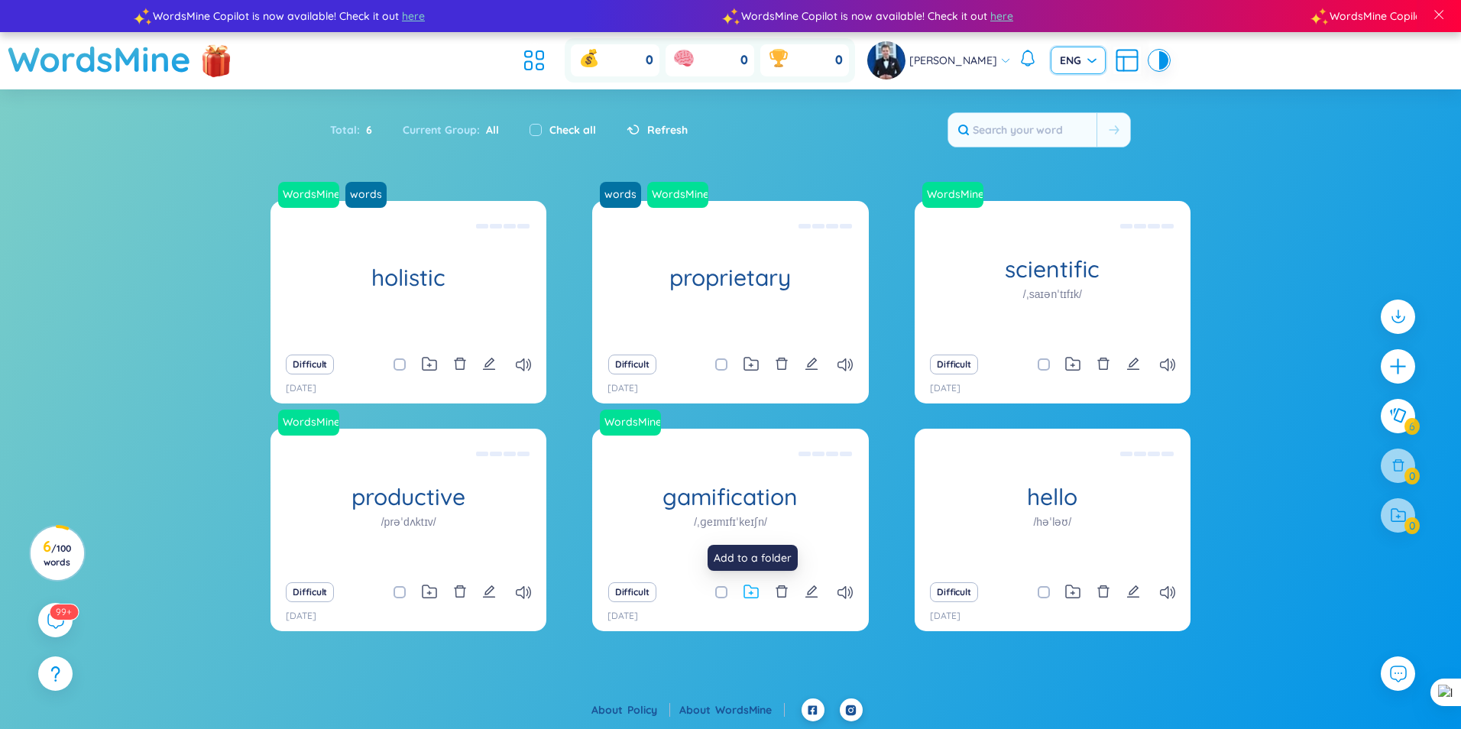
click at [752, 594] on icon at bounding box center [751, 592] width 15 height 15
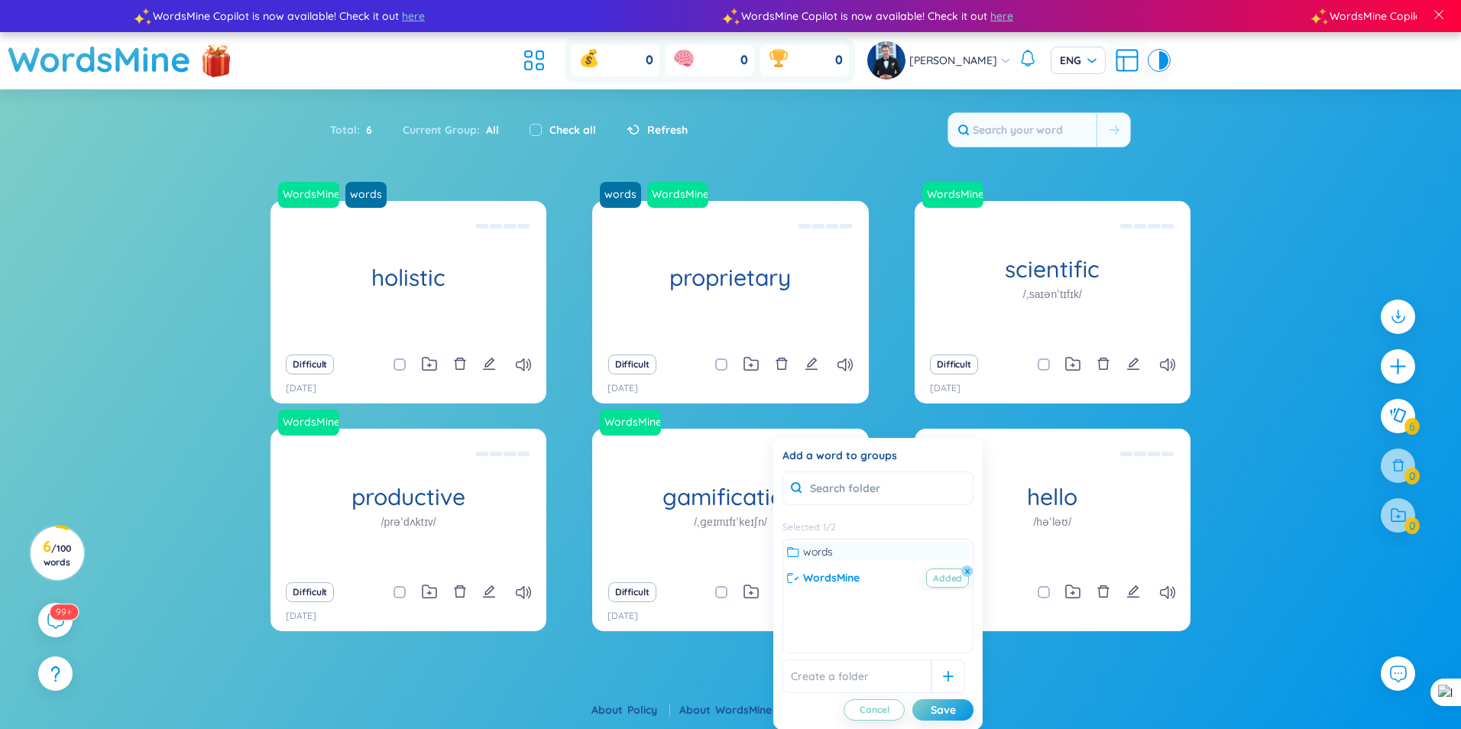
click at [803, 552] on span "words" at bounding box center [818, 551] width 30 height 17
click at [944, 706] on div "Save" at bounding box center [943, 710] width 25 height 17
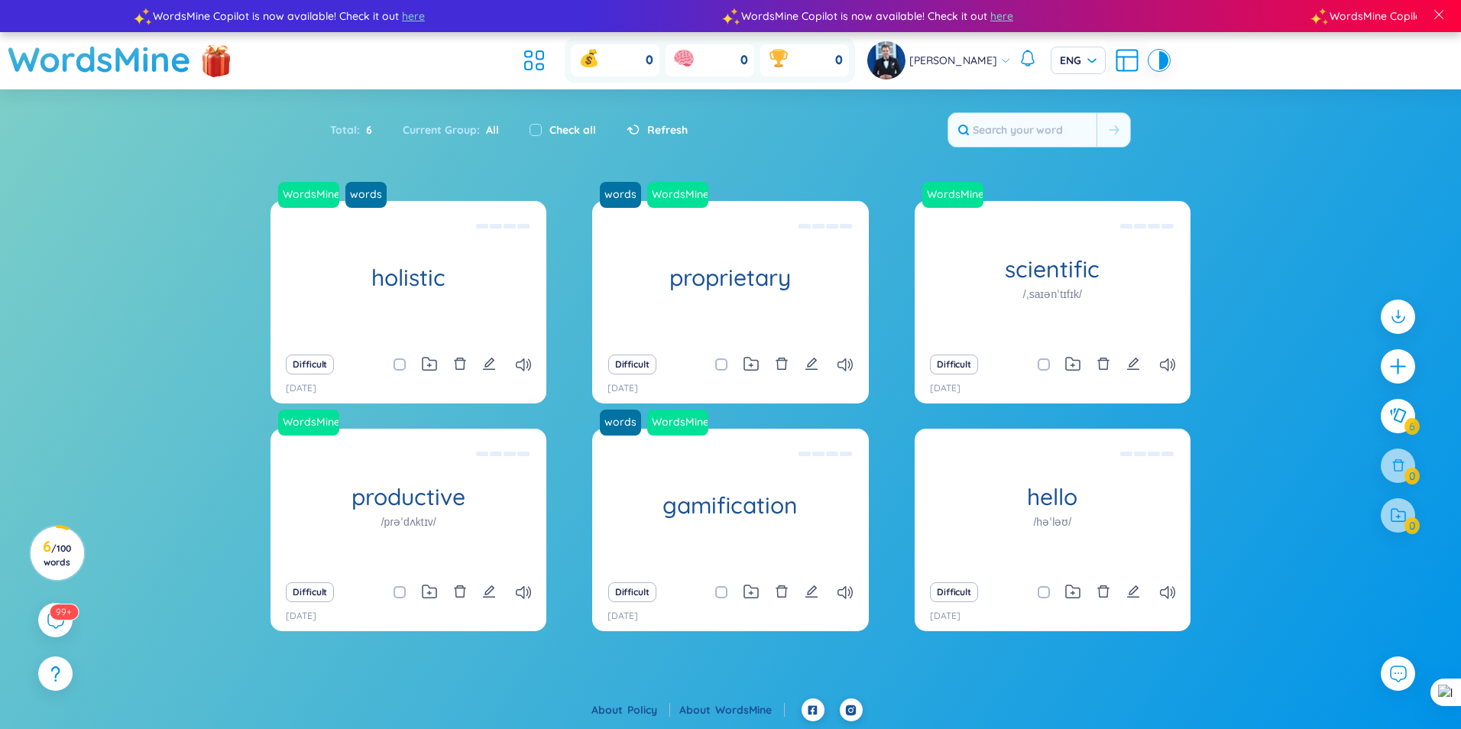
click at [667, 131] on span "Refresh" at bounding box center [667, 130] width 41 height 17
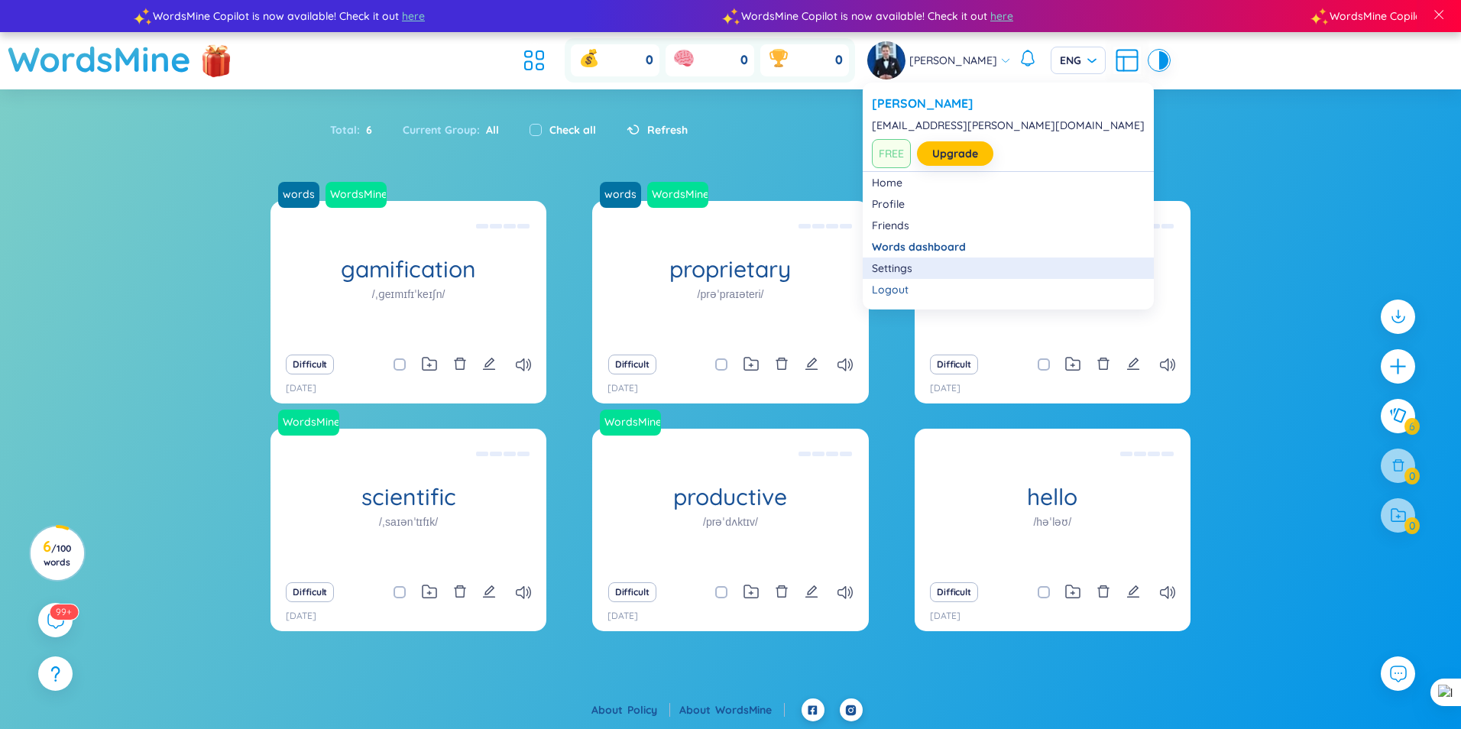
click at [913, 268] on link "Settings" at bounding box center [1008, 268] width 273 height 15
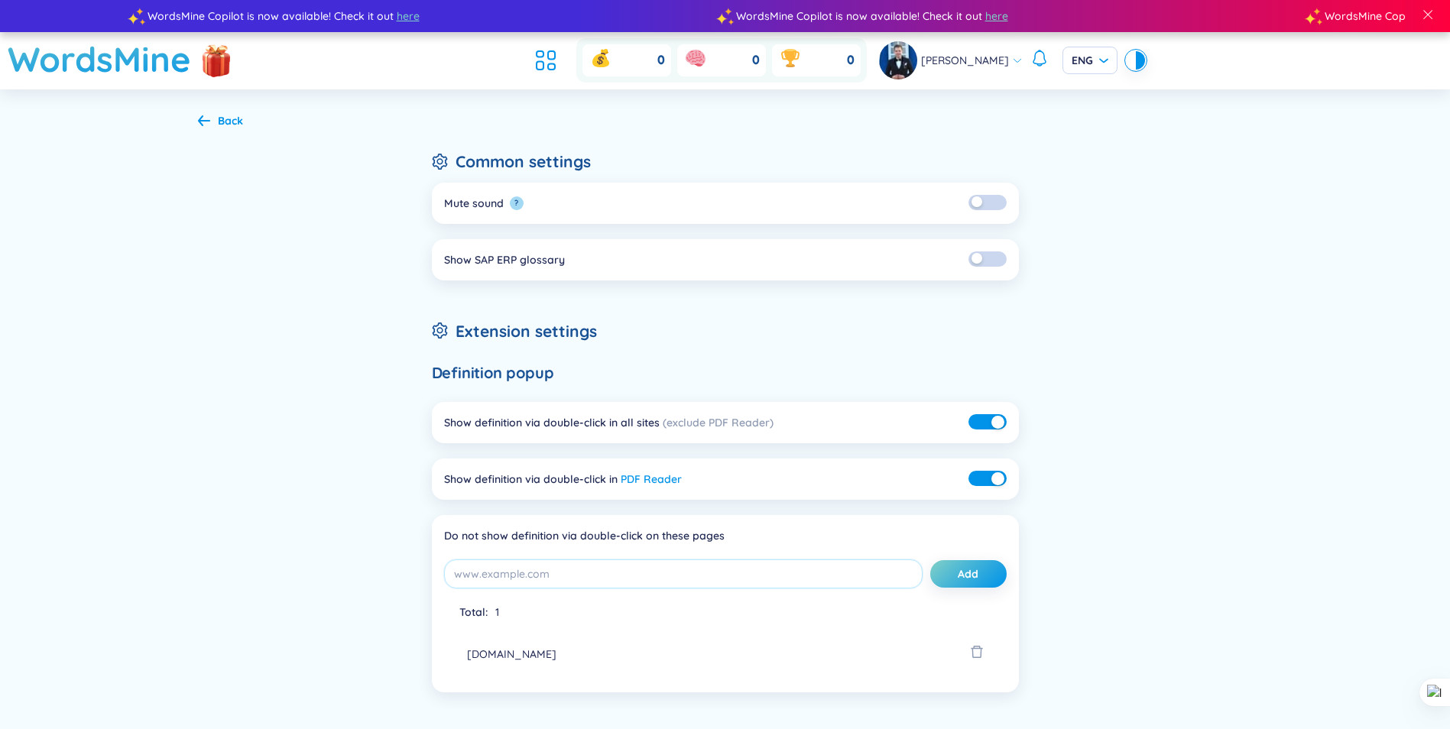
click at [209, 124] on icon at bounding box center [204, 120] width 12 height 11
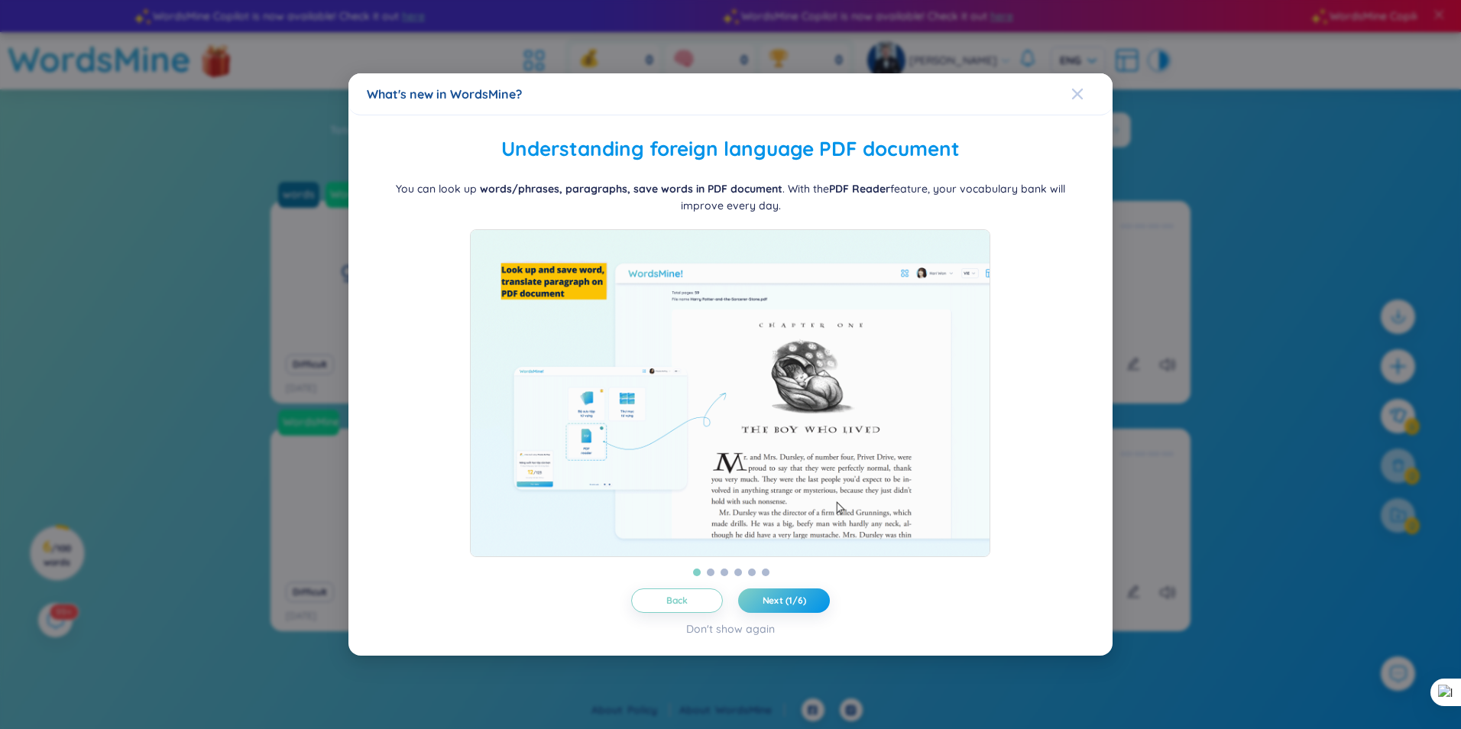
click at [1078, 89] on icon "Close" at bounding box center [1077, 94] width 11 height 11
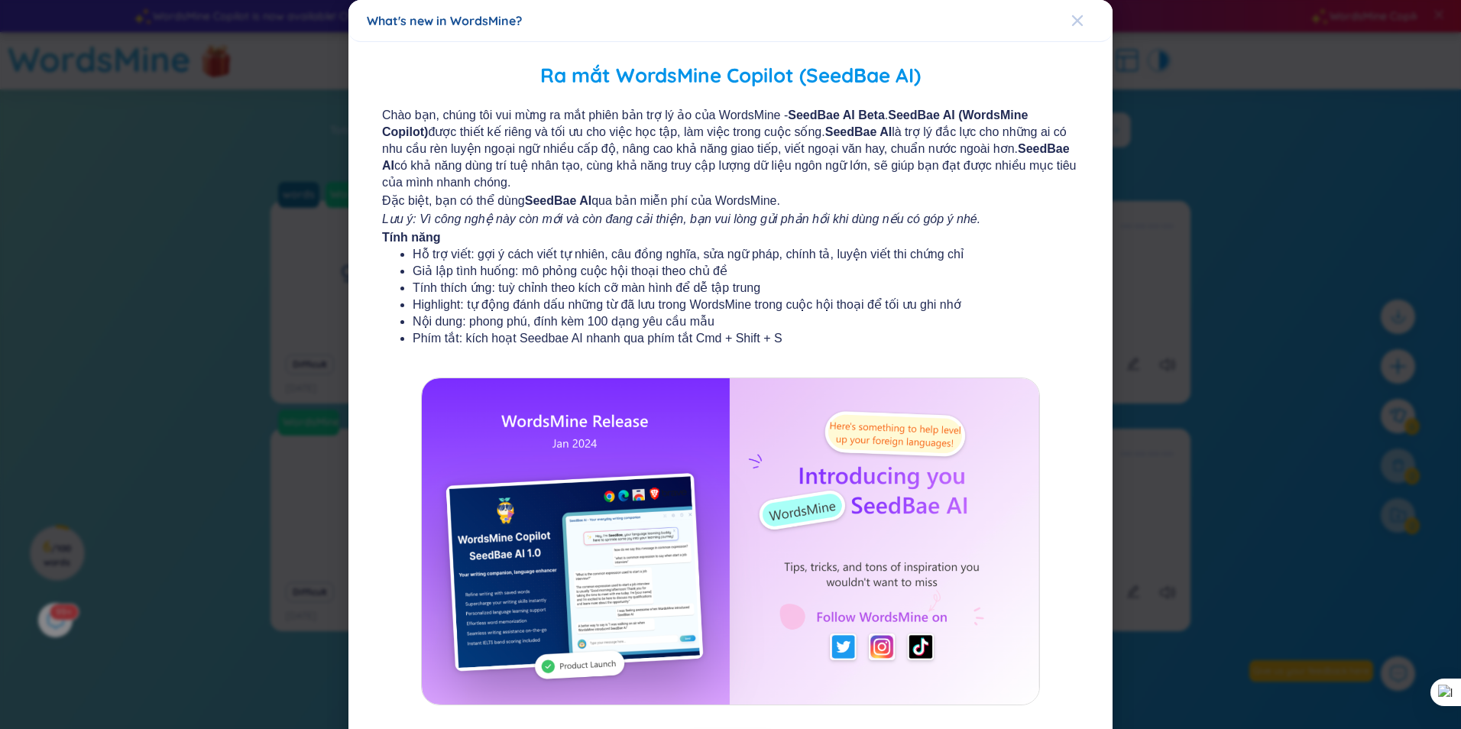
click at [1075, 19] on icon "Close" at bounding box center [1078, 21] width 12 height 12
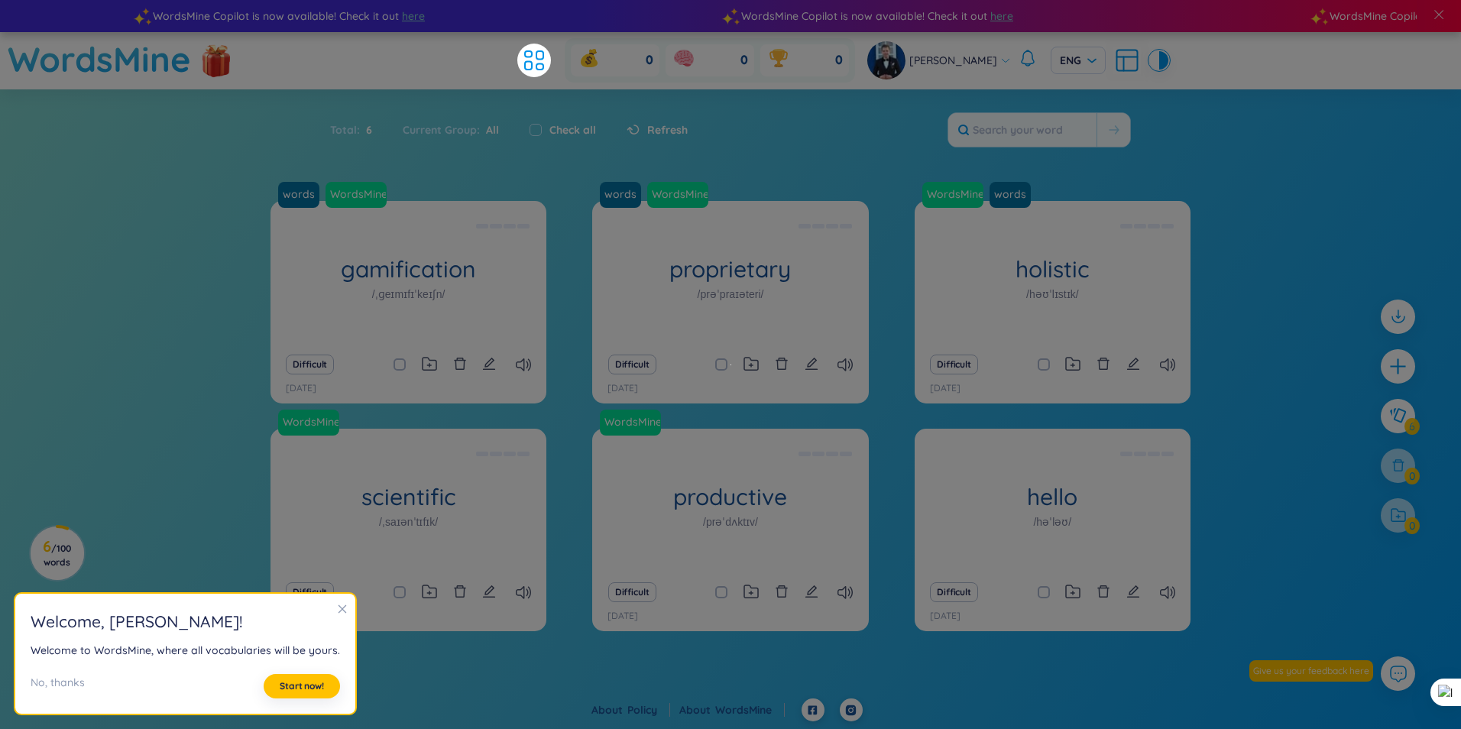
click at [339, 608] on icon "close" at bounding box center [343, 609] width 8 height 8
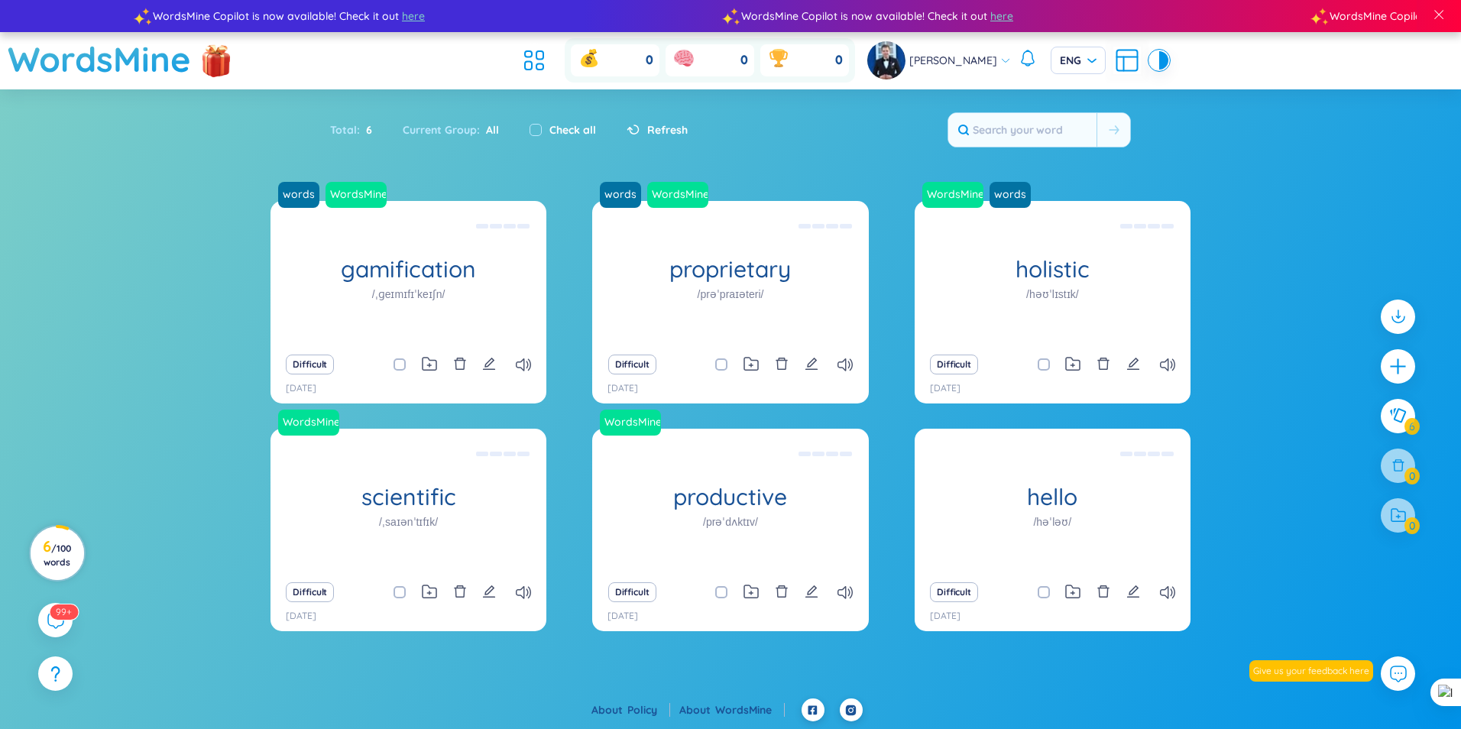
click at [51, 563] on span "/ 100 words" at bounding box center [58, 555] width 28 height 25
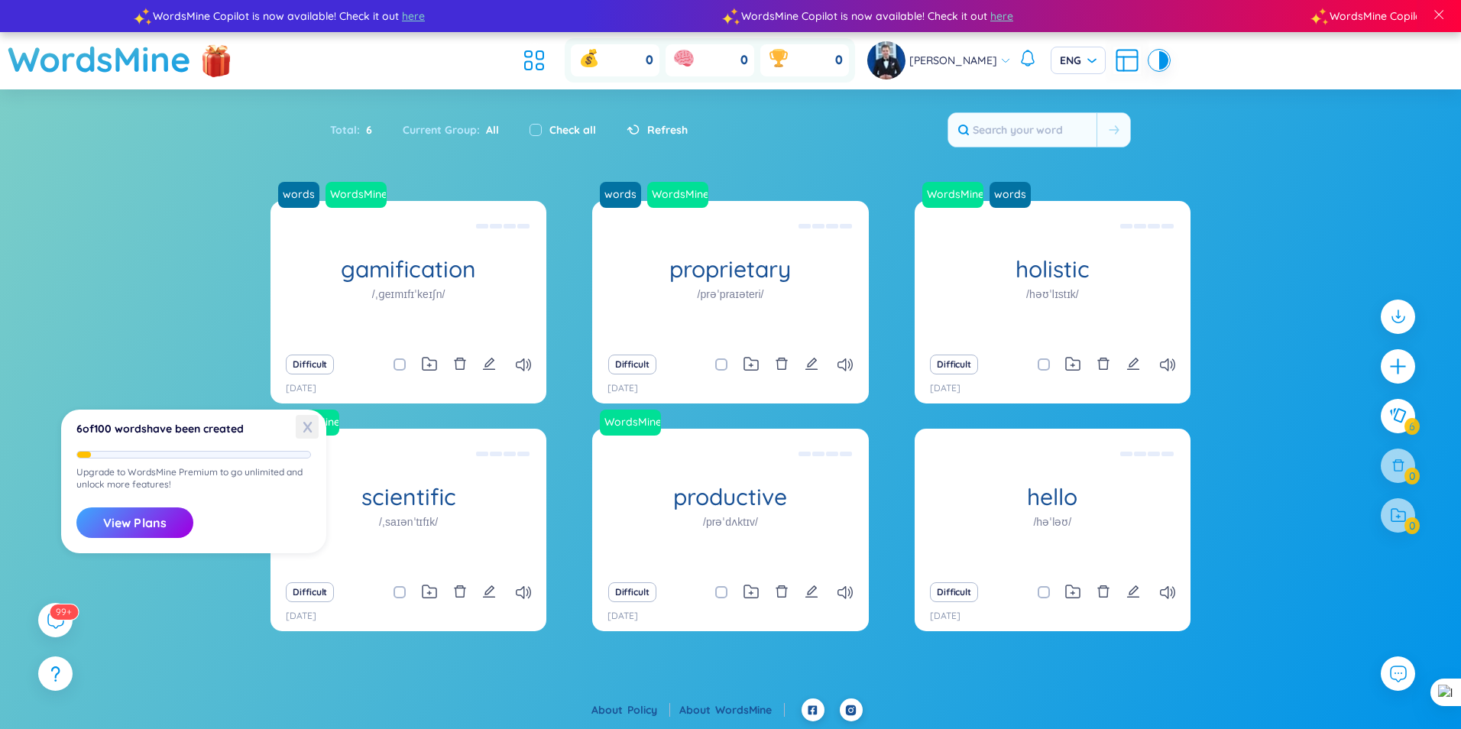
click at [307, 434] on span "X" at bounding box center [307, 427] width 23 height 24
